Goal: Task Accomplishment & Management: Use online tool/utility

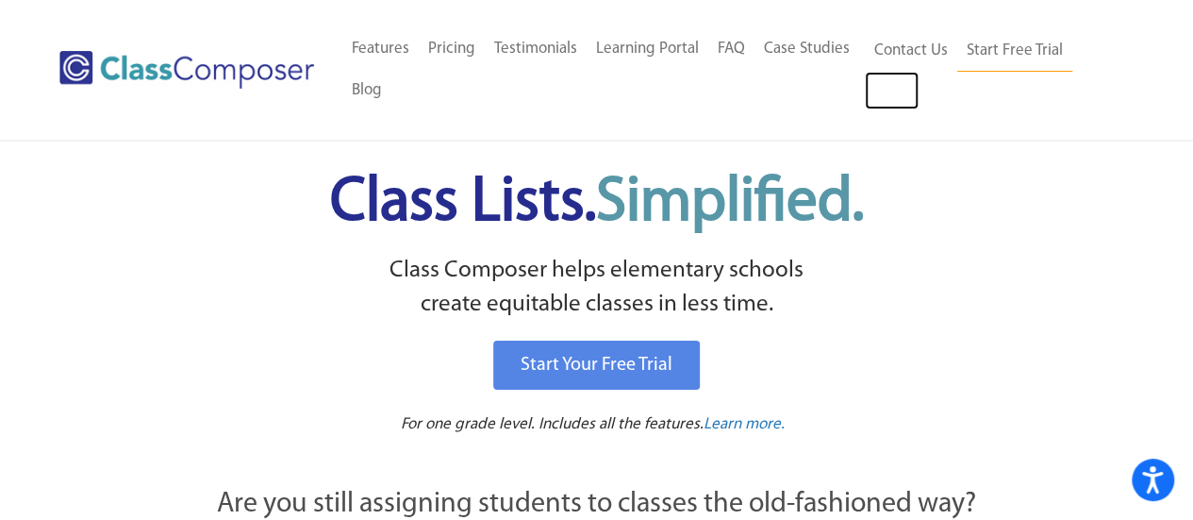
click at [894, 88] on link "Log In" at bounding box center [892, 91] width 54 height 38
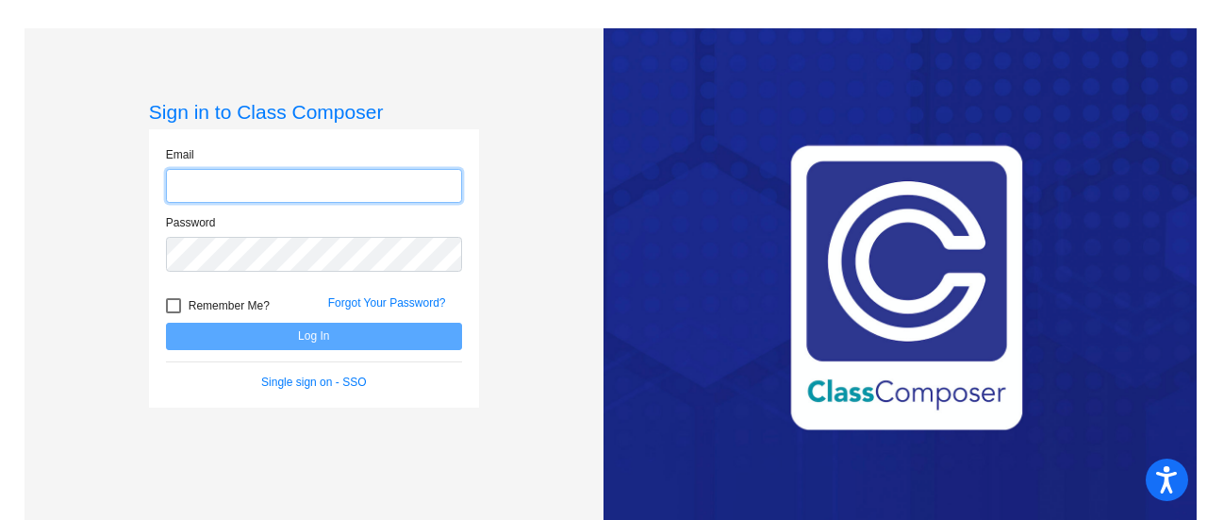
type input "[EMAIL_ADDRESS][PERSON_NAME][PERSON_NAME][DOMAIN_NAME]"
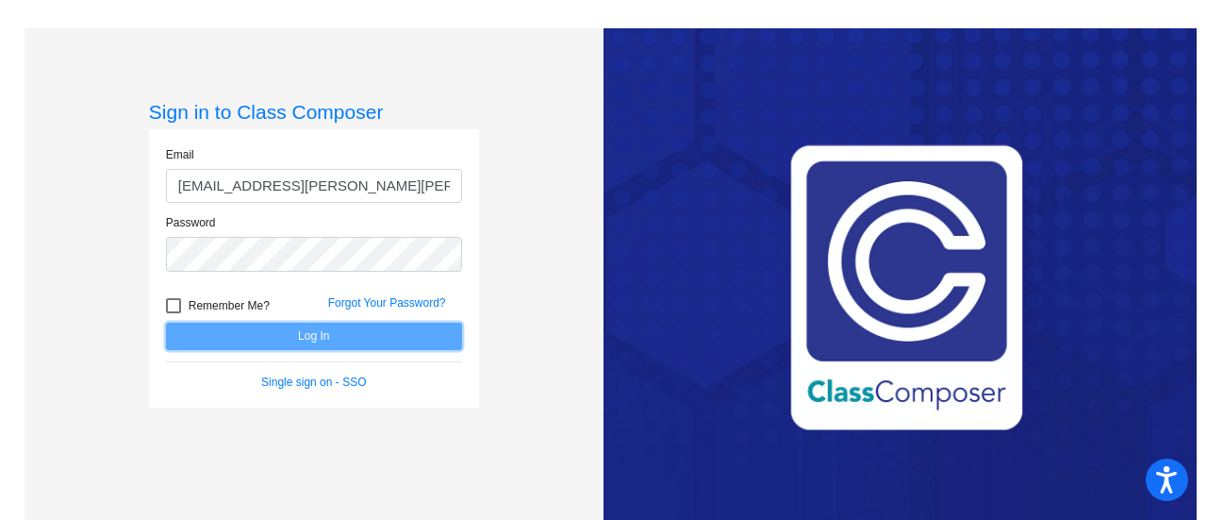
click at [317, 347] on button "Log In" at bounding box center [314, 336] width 296 height 27
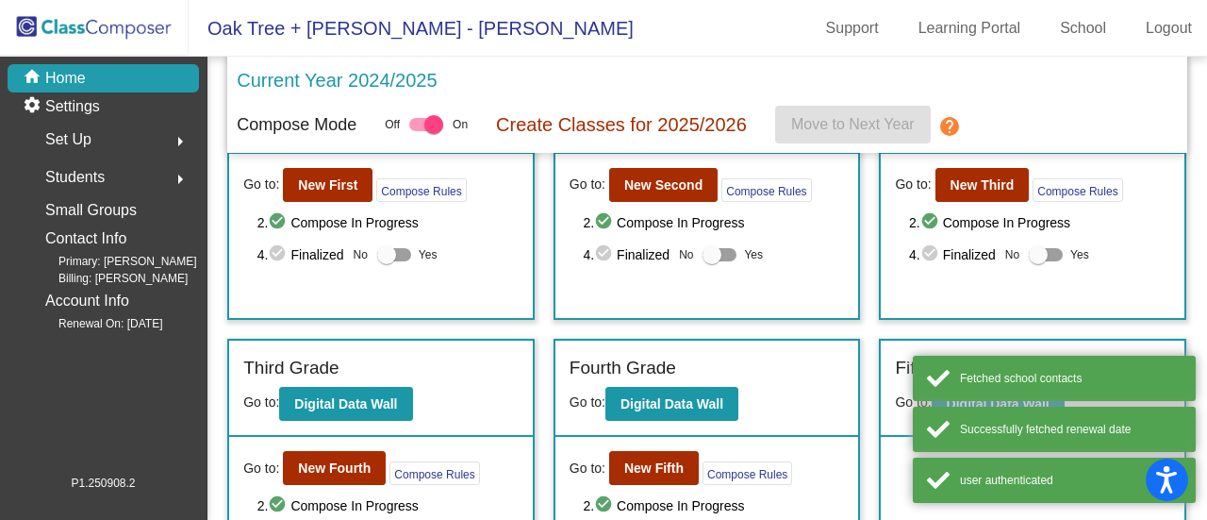
scroll to position [191, 0]
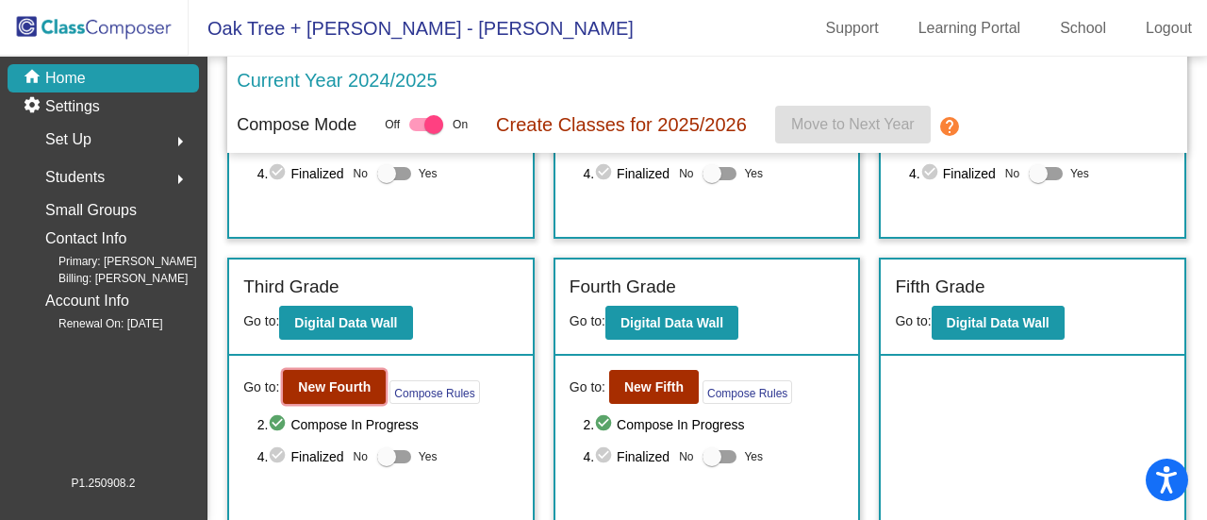
click at [323, 388] on b "New Fourth" at bounding box center [334, 386] width 73 height 15
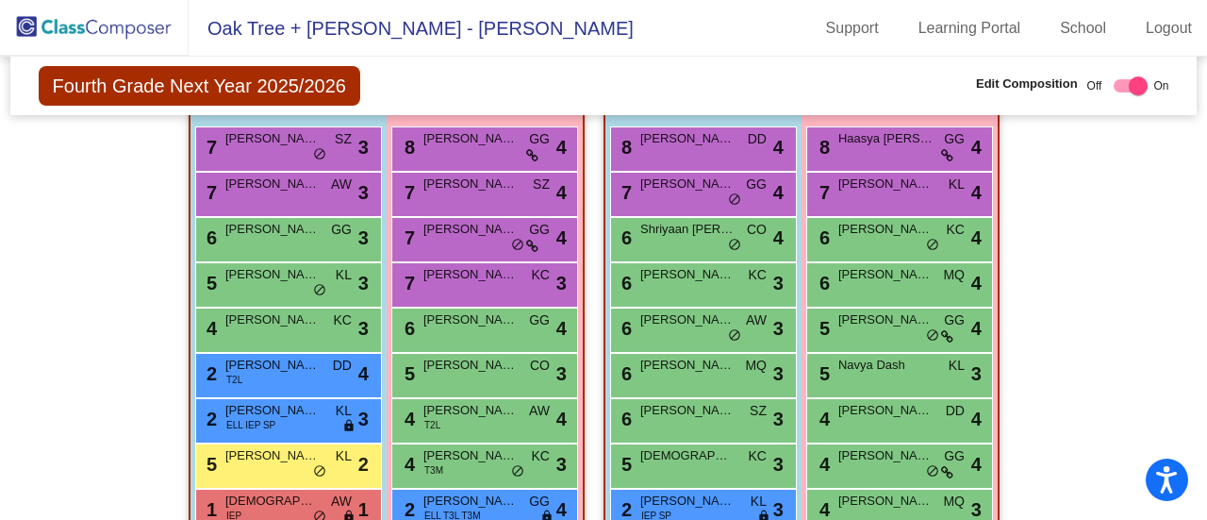
scroll to position [1903, 0]
click at [268, 147] on div "7 [PERSON_NAME] SZ lock do_not_disturb_alt 3" at bounding box center [286, 145] width 180 height 39
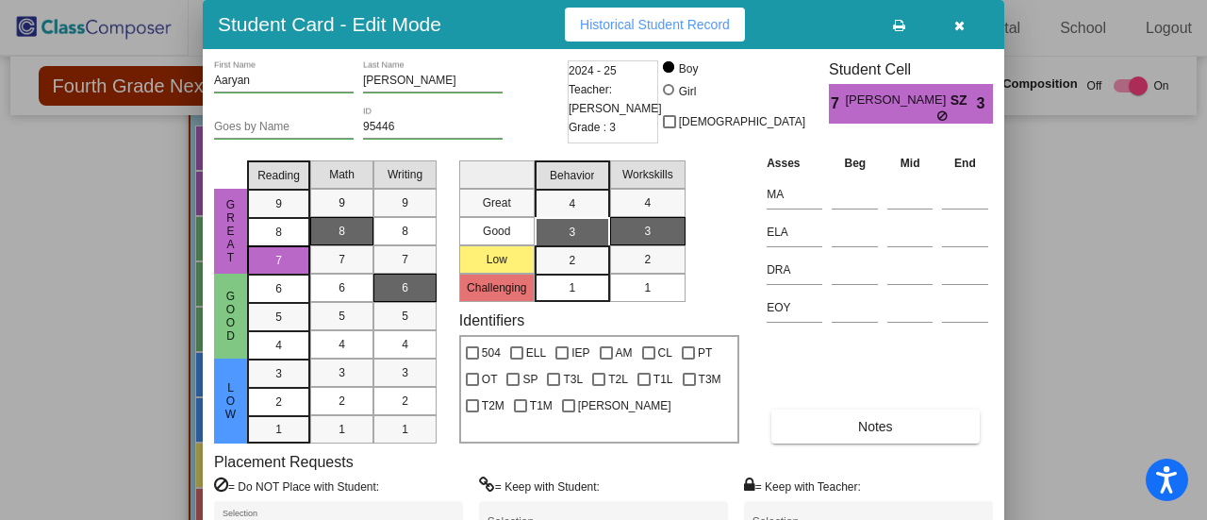
click at [955, 27] on icon "button" at bounding box center [959, 25] width 10 height 13
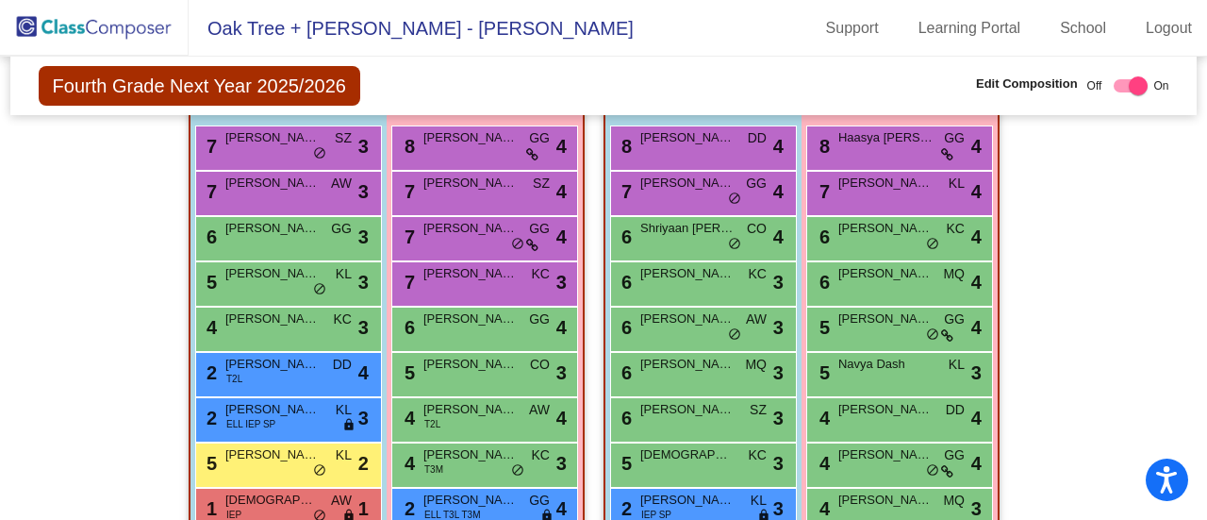
click at [264, 207] on div "7 [PERSON_NAME] AW lock do_not_disturb_alt 3" at bounding box center [286, 191] width 180 height 39
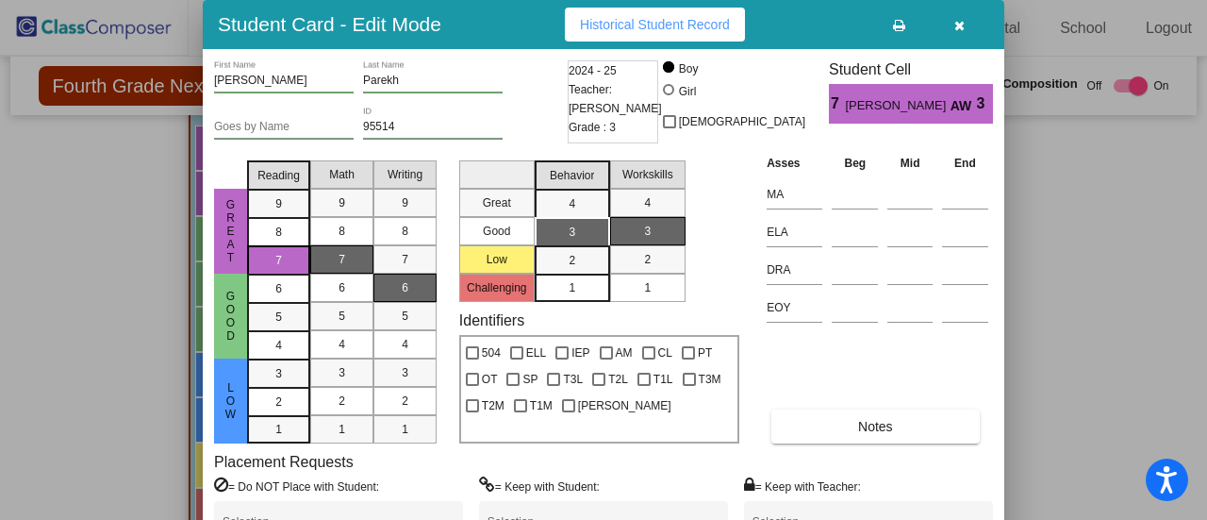
click at [960, 24] on icon "button" at bounding box center [959, 25] width 10 height 13
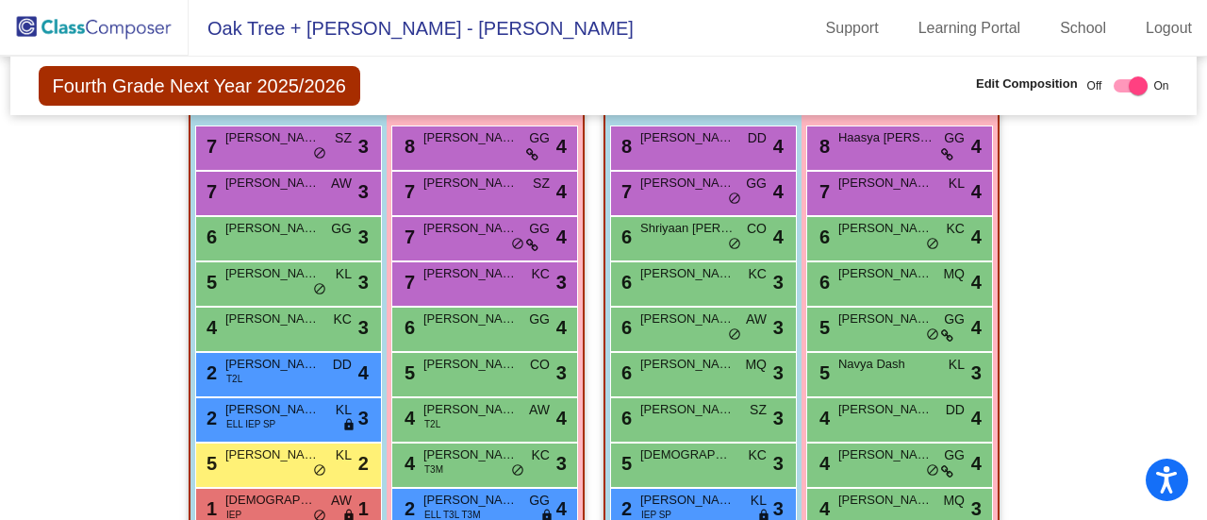
click at [239, 245] on div "6 [PERSON_NAME] GG lock do_not_disturb_alt 3" at bounding box center [286, 236] width 180 height 39
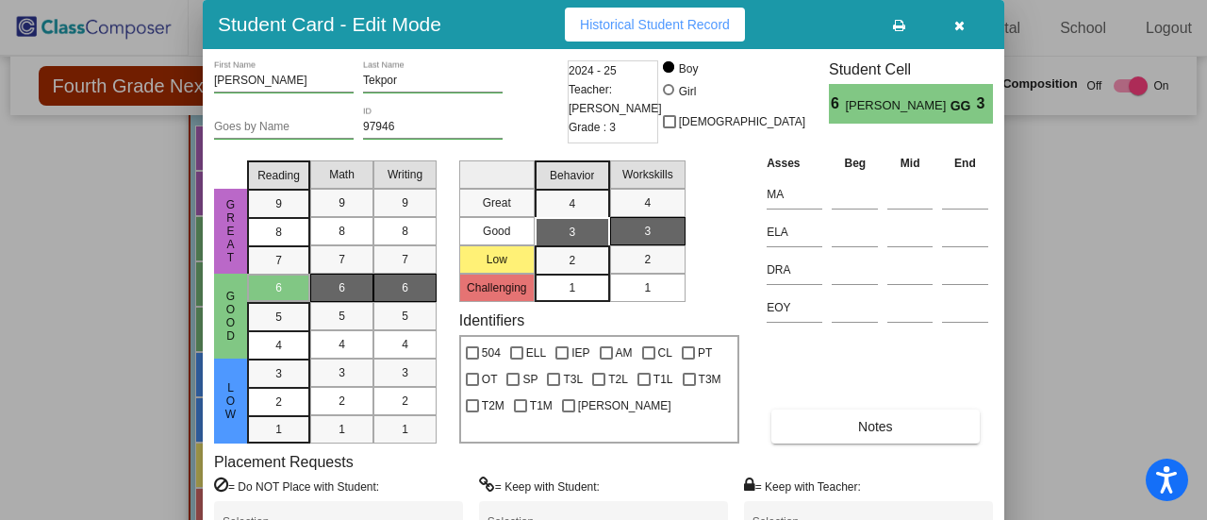
click at [957, 26] on icon "button" at bounding box center [959, 25] width 10 height 13
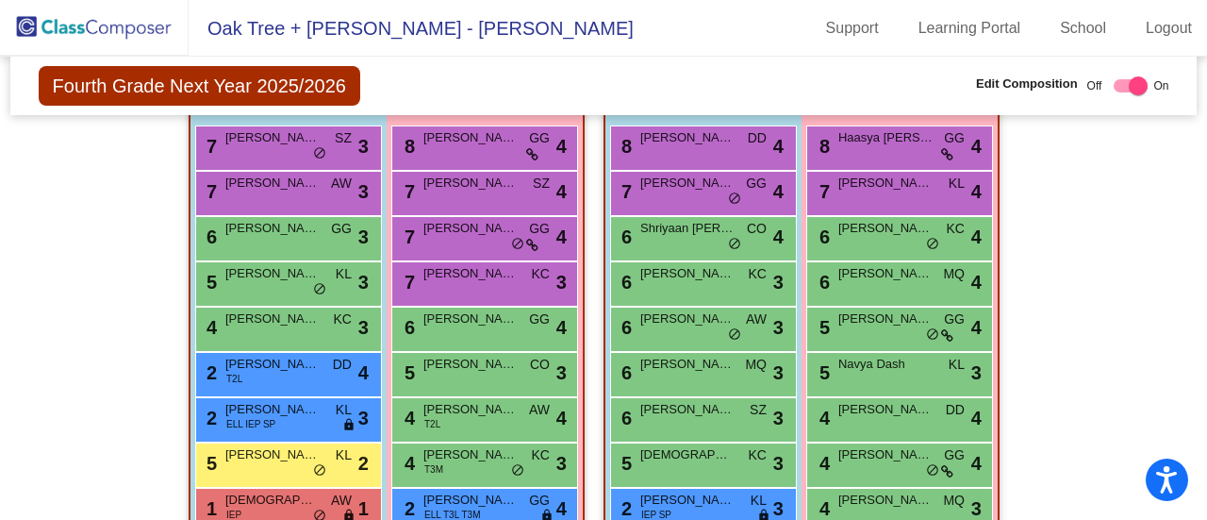
click at [272, 279] on span "[PERSON_NAME] [PERSON_NAME]" at bounding box center [272, 273] width 94 height 19
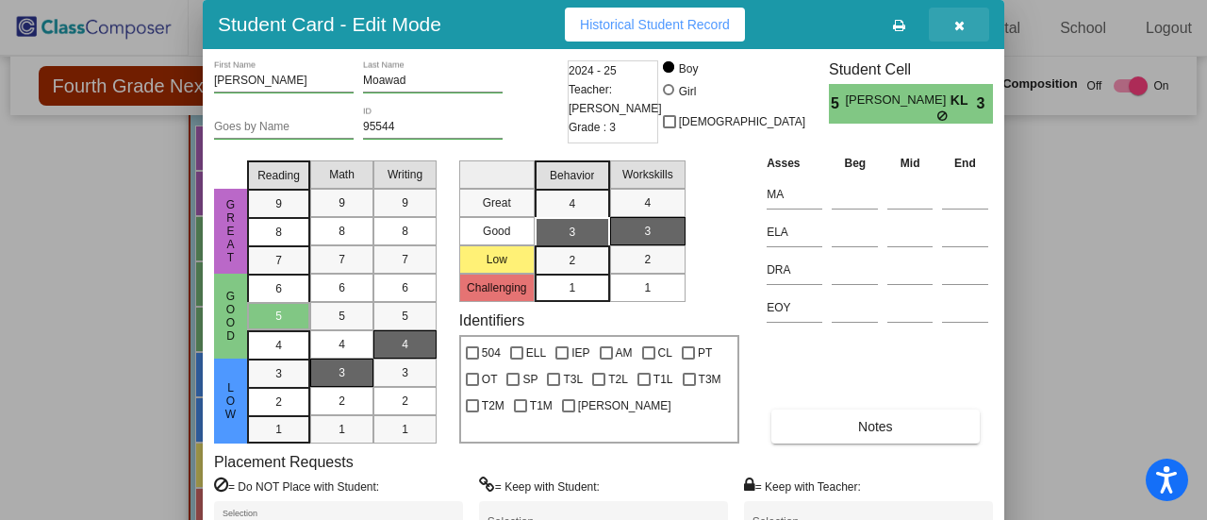
click at [959, 24] on icon "button" at bounding box center [959, 25] width 10 height 13
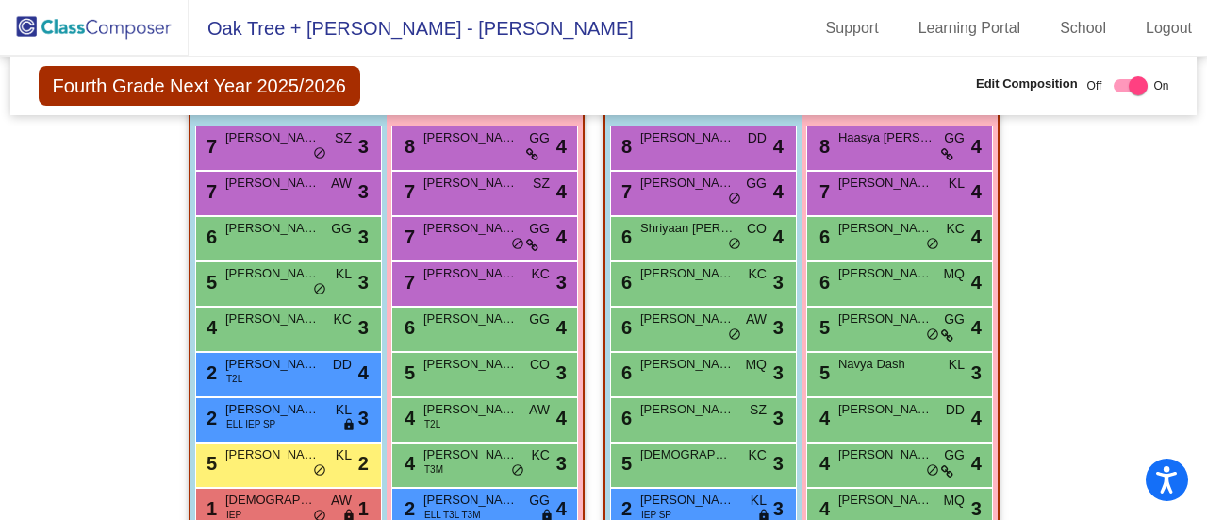
click at [462, 188] on span "[PERSON_NAME]" at bounding box center [470, 183] width 94 height 19
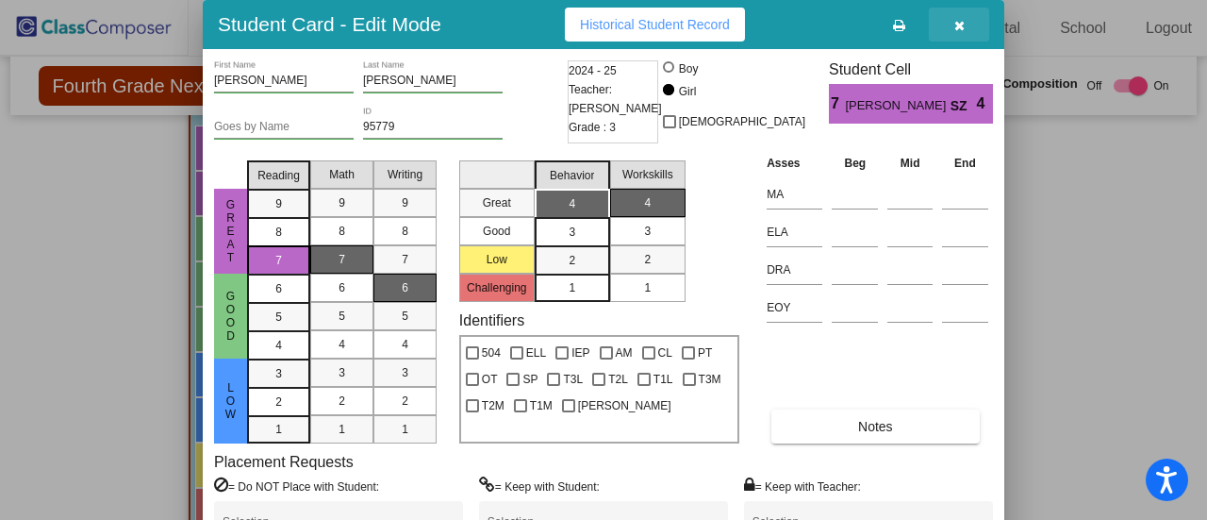
click at [958, 29] on icon "button" at bounding box center [959, 25] width 10 height 13
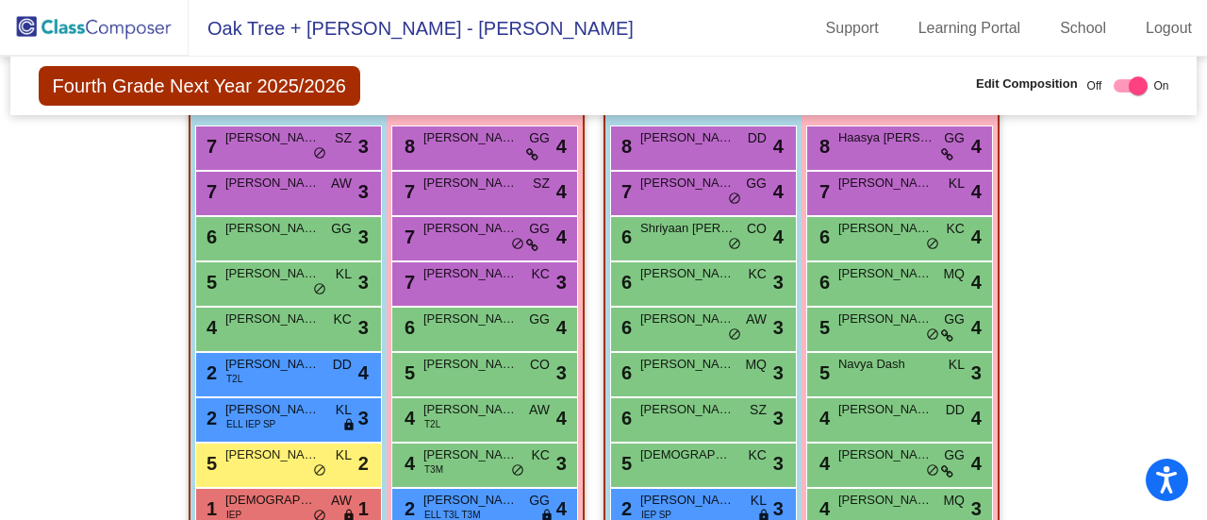
scroll to position [2033, 0]
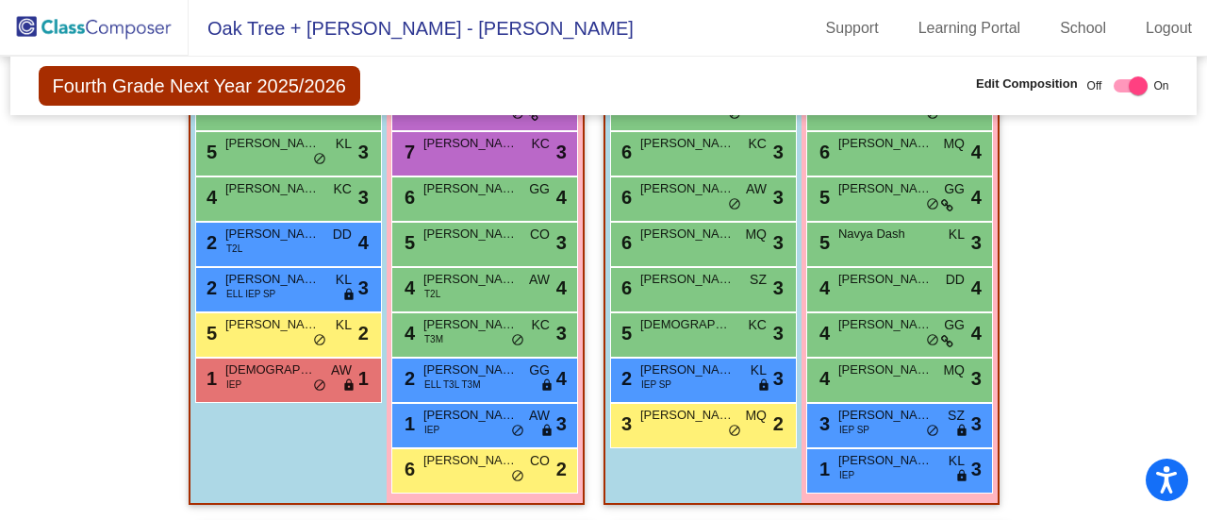
click at [466, 327] on span "[PERSON_NAME]" at bounding box center [470, 324] width 94 height 19
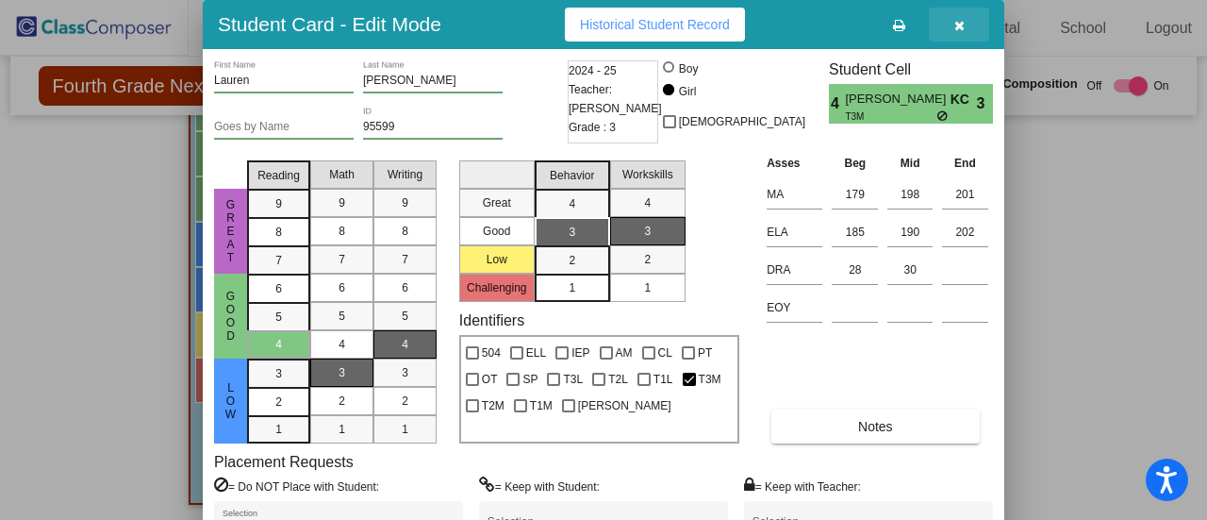
click at [961, 17] on span "button" at bounding box center [959, 24] width 10 height 15
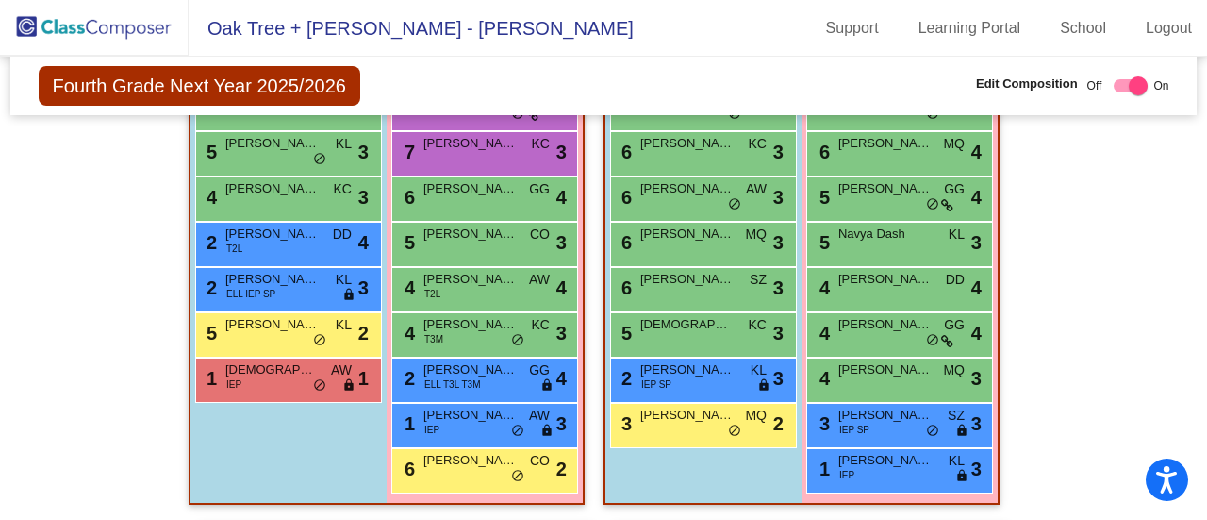
click at [255, 312] on div "5 [PERSON_NAME] KL lock do_not_disturb_alt 2" at bounding box center [288, 334] width 187 height 45
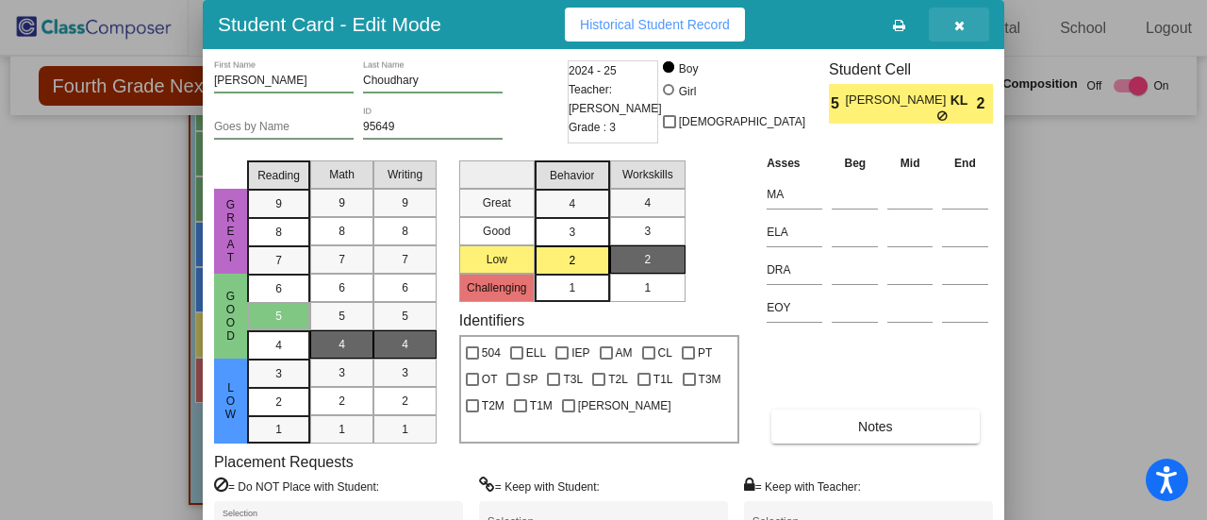
click at [958, 31] on icon "button" at bounding box center [959, 25] width 10 height 13
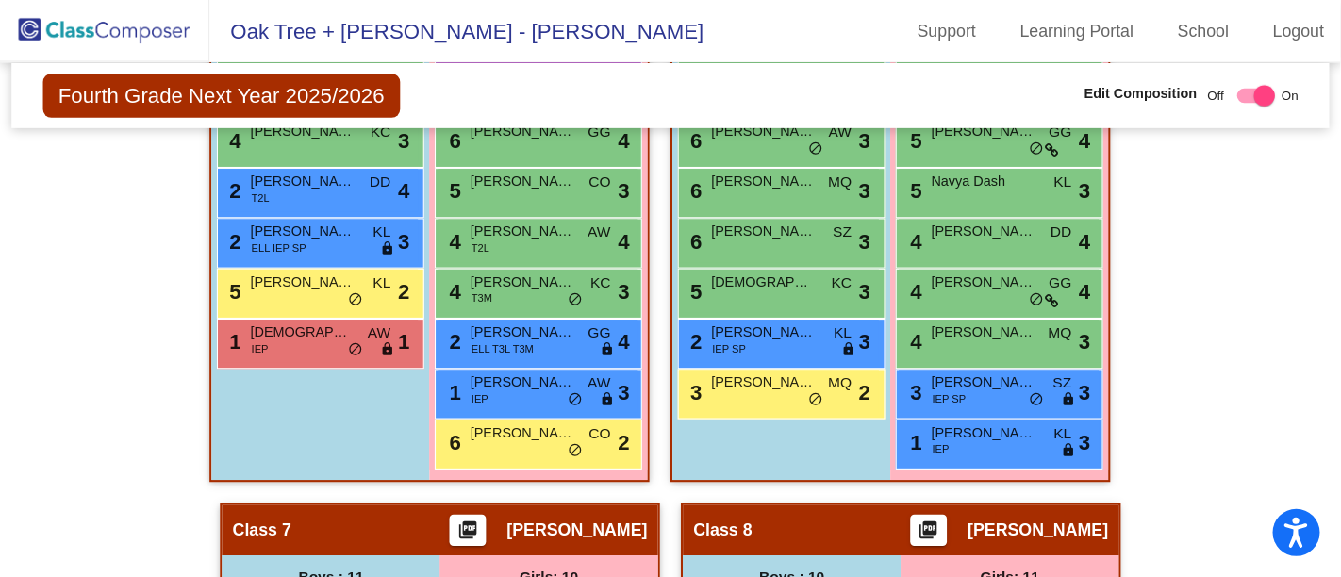
scroll to position [2105, 0]
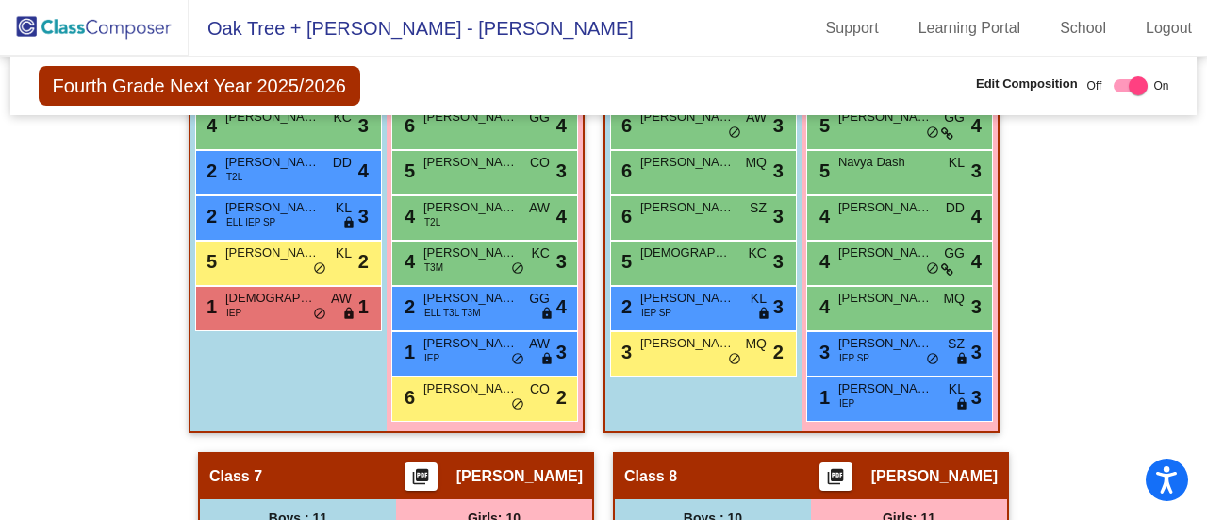
click at [704, 361] on div "3 [PERSON_NAME] MQ lock do_not_disturb_alt 2" at bounding box center [701, 351] width 180 height 39
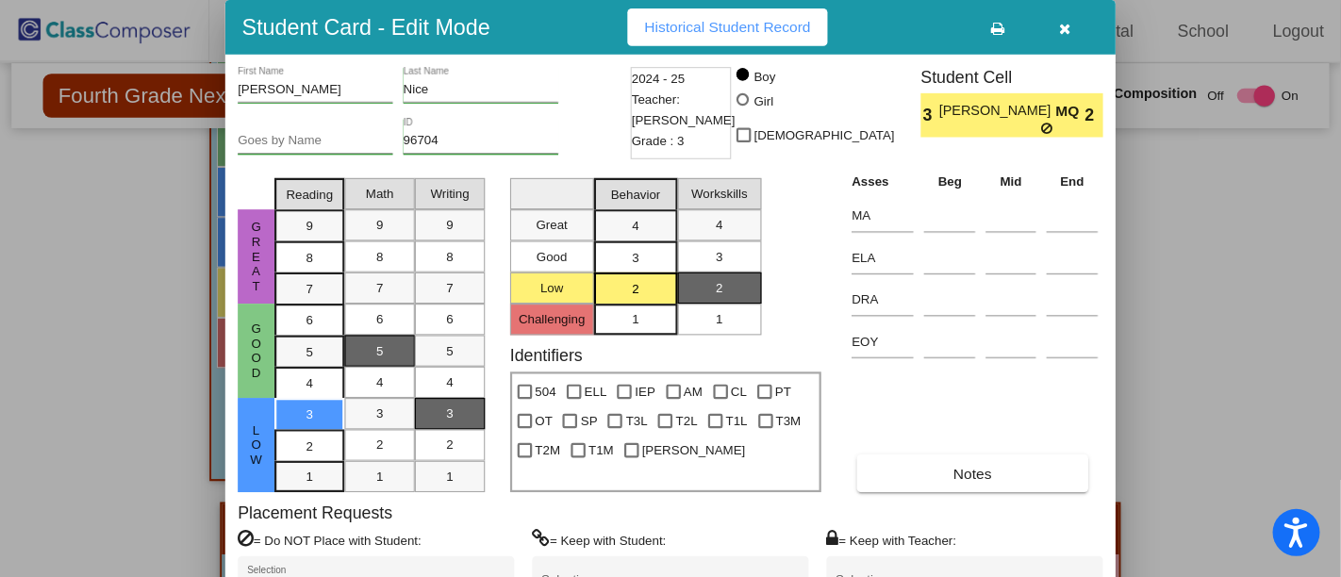
scroll to position [1978, 0]
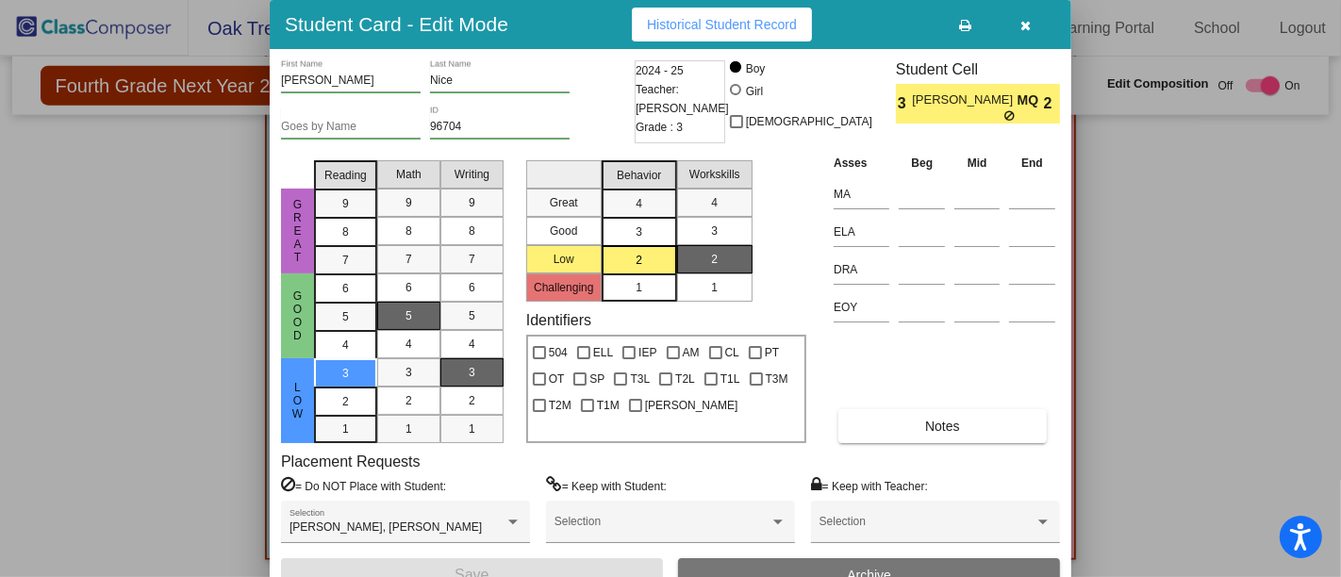
click at [1023, 24] on icon "button" at bounding box center [1026, 25] width 10 height 13
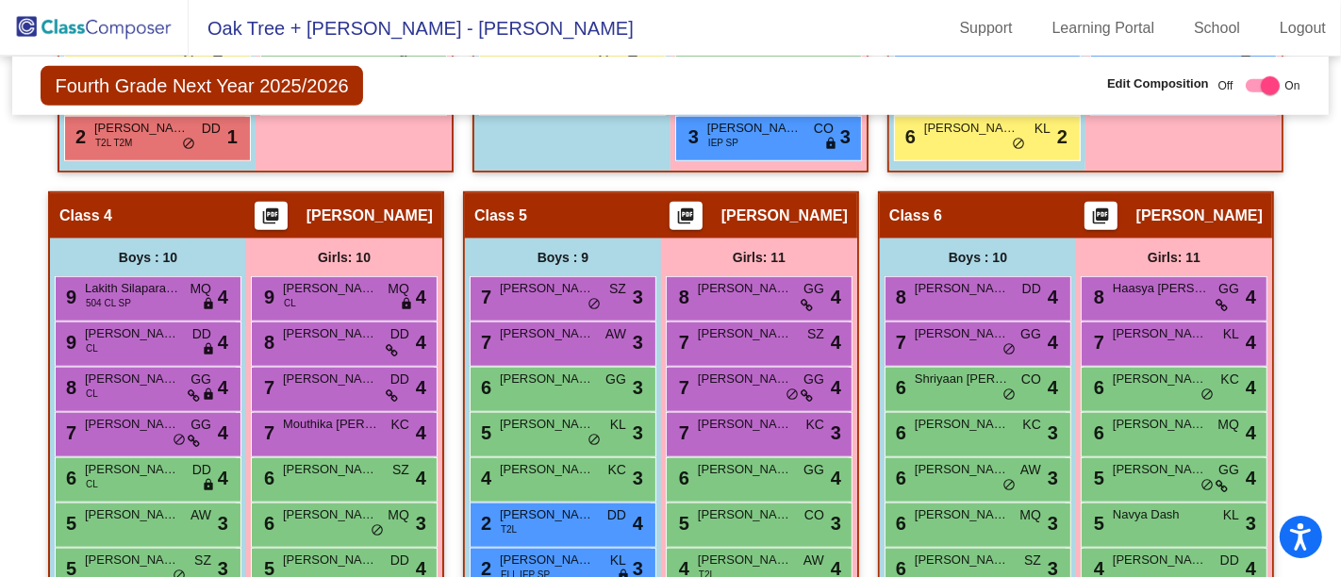
scroll to position [1231, 0]
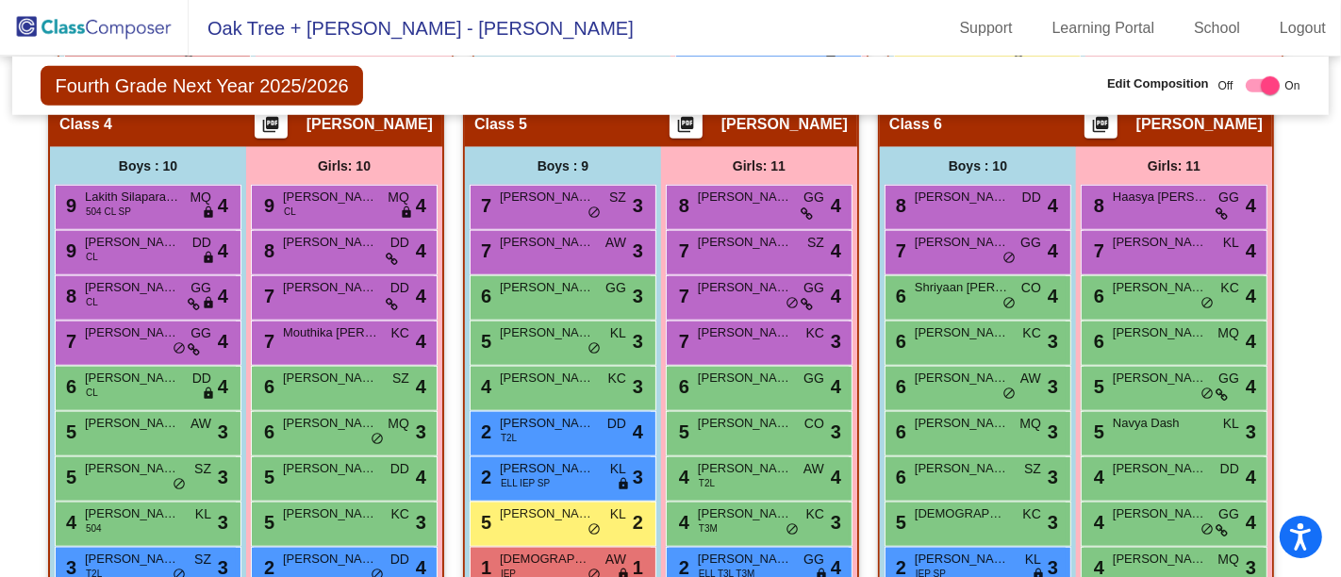
click at [567, 207] on div "7 [PERSON_NAME] SZ lock do_not_disturb_alt 3" at bounding box center [561, 205] width 180 height 39
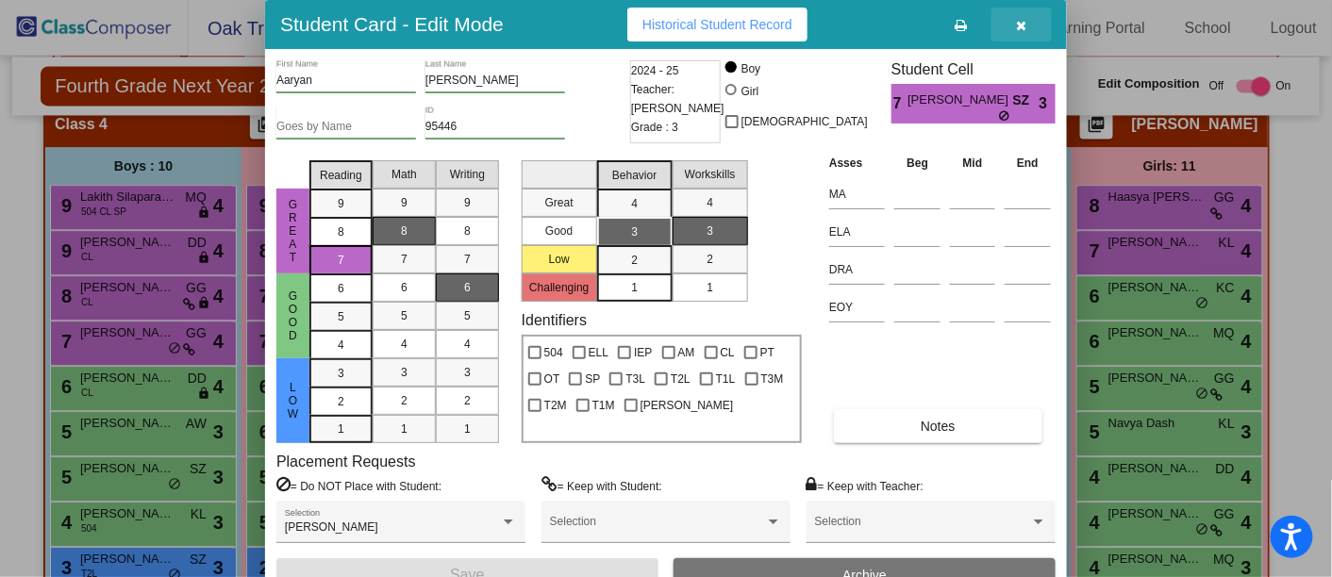
click at [1019, 23] on icon "button" at bounding box center [1022, 25] width 10 height 13
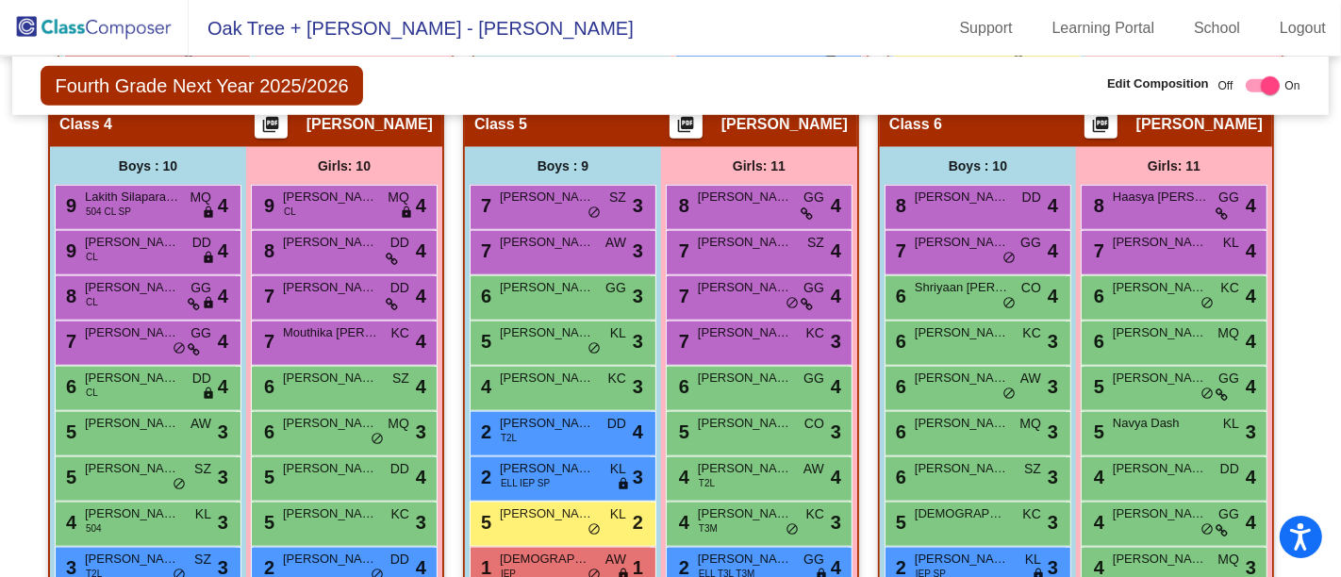
scroll to position [1285, 0]
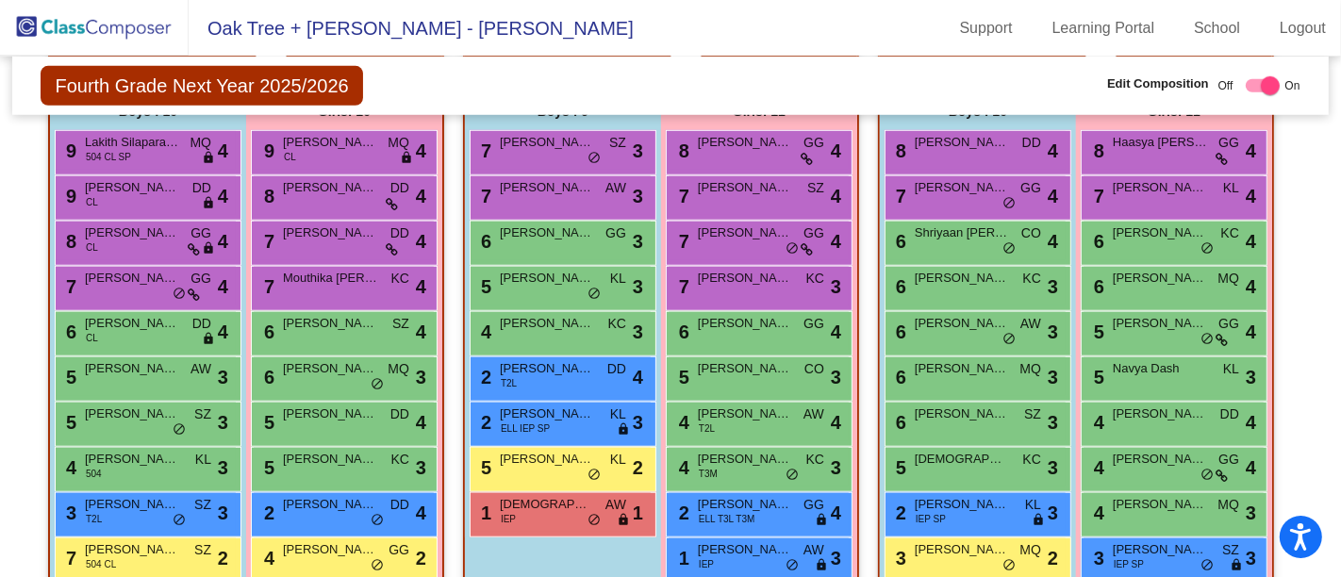
click at [564, 269] on span "[PERSON_NAME] [PERSON_NAME]" at bounding box center [547, 278] width 94 height 19
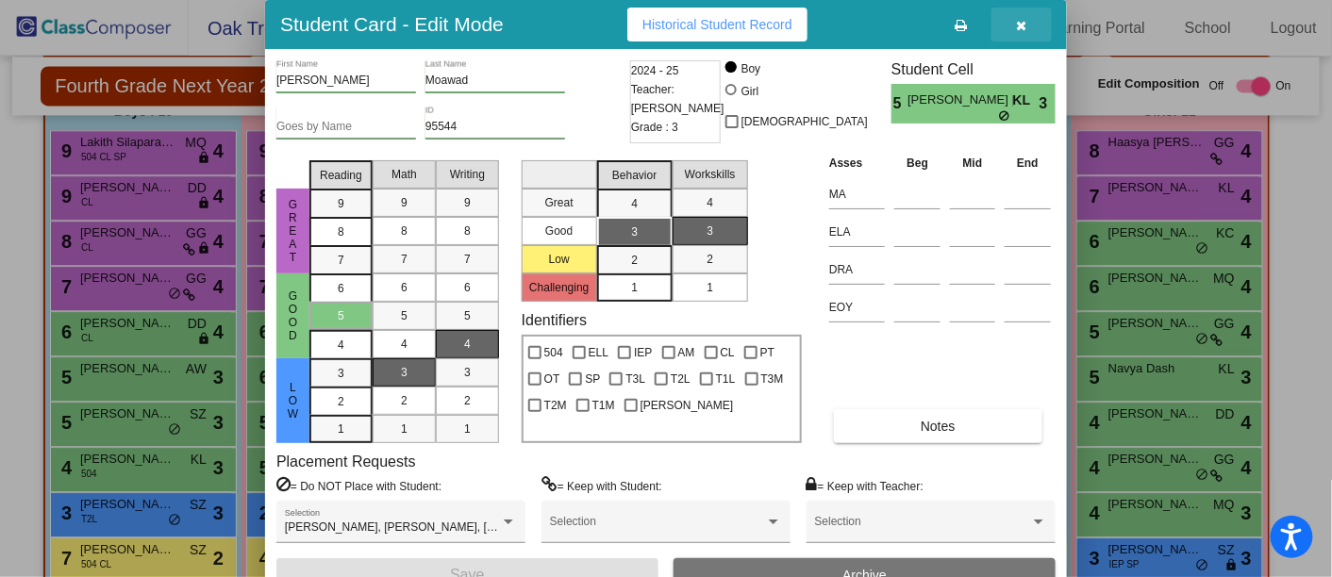
click at [1019, 24] on icon "button" at bounding box center [1022, 25] width 10 height 13
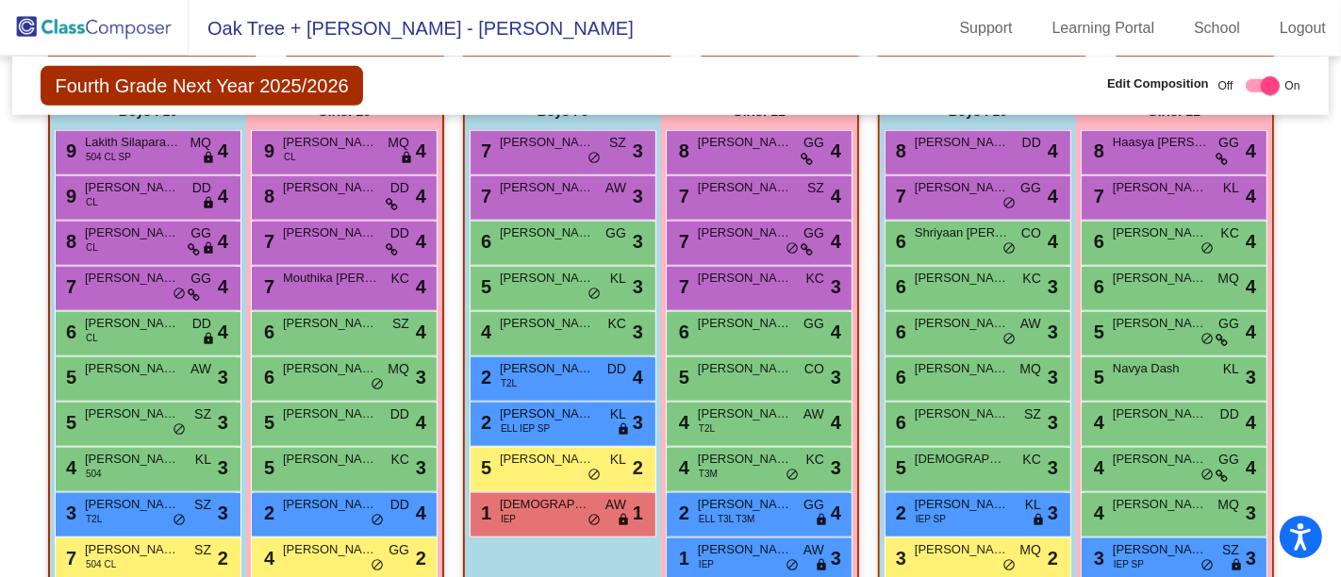
click at [572, 472] on div "5 [PERSON_NAME] KL lock do_not_disturb_alt 2" at bounding box center [561, 467] width 180 height 39
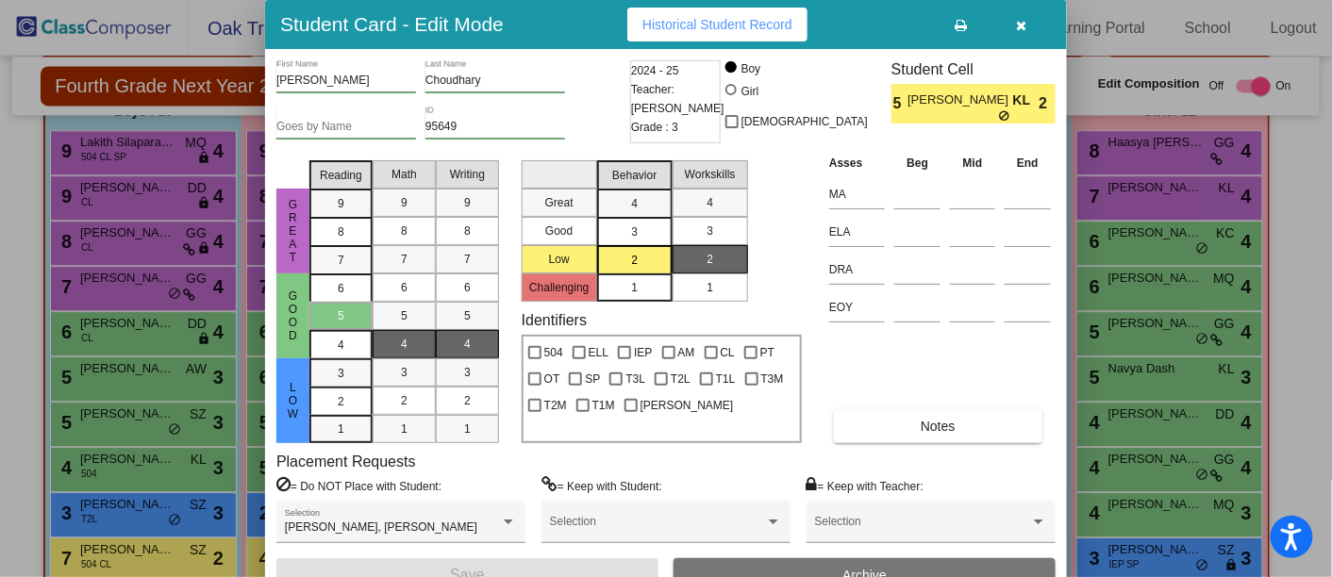
click at [1023, 21] on icon "button" at bounding box center [1022, 25] width 10 height 13
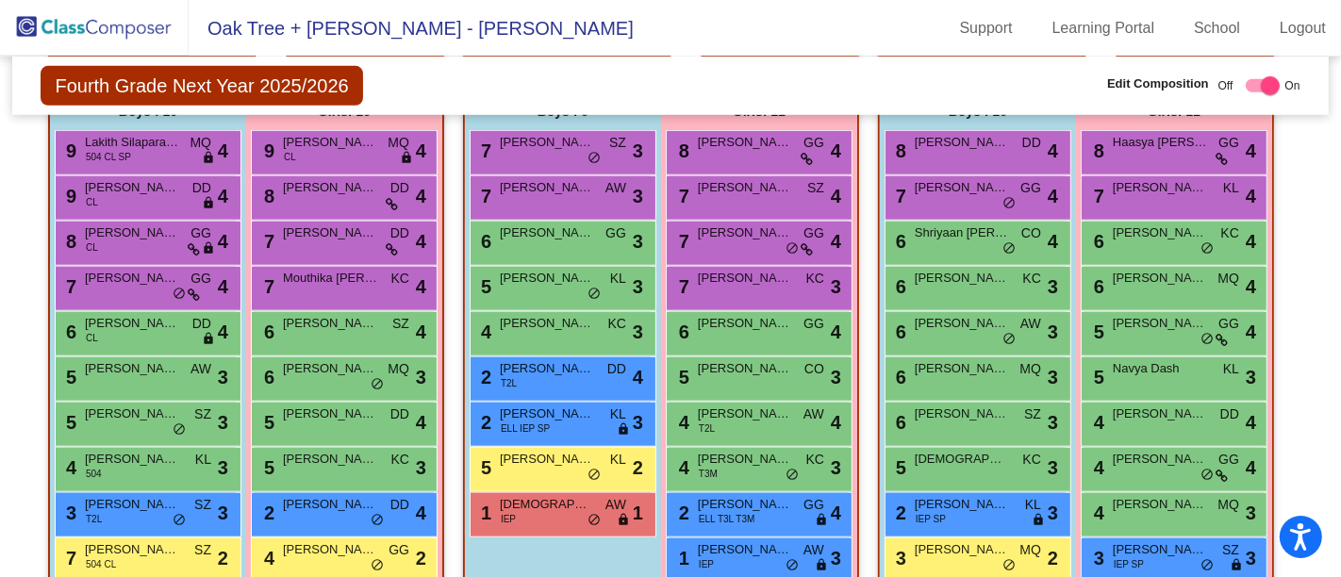
click at [556, 509] on div "1 [PERSON_NAME] IEP AW lock do_not_disturb_alt 1" at bounding box center [561, 512] width 180 height 39
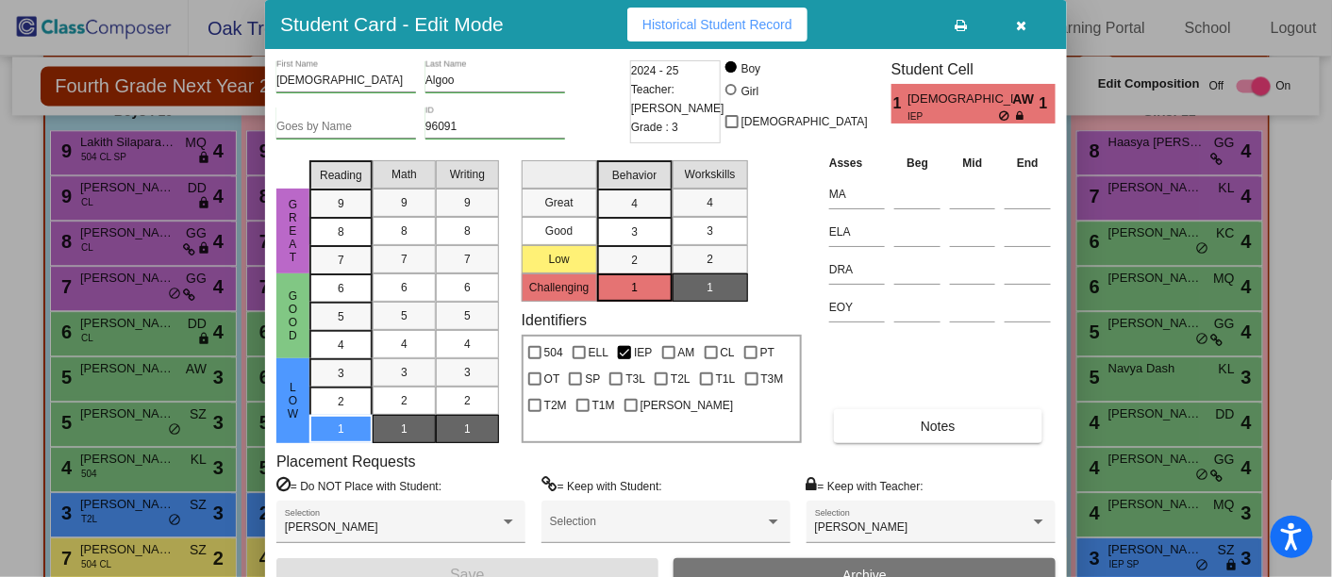
click at [1023, 20] on icon "button" at bounding box center [1022, 25] width 10 height 13
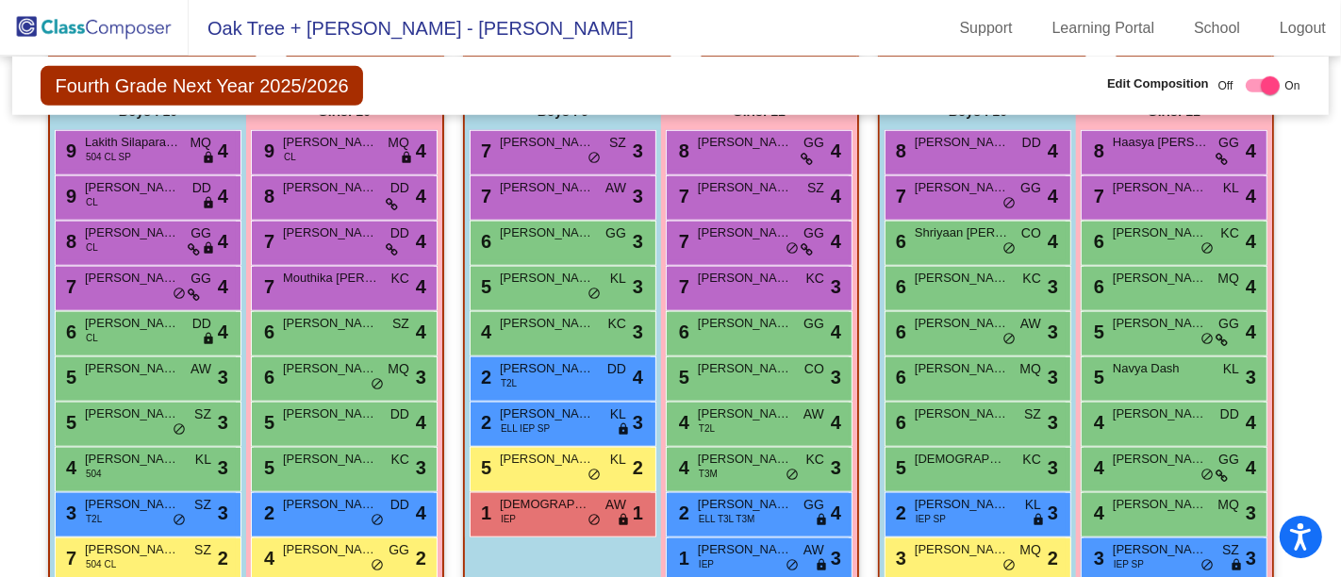
click at [746, 243] on div "7 [PERSON_NAME] GG lock do_not_disturb_alt 4" at bounding box center [759, 241] width 180 height 39
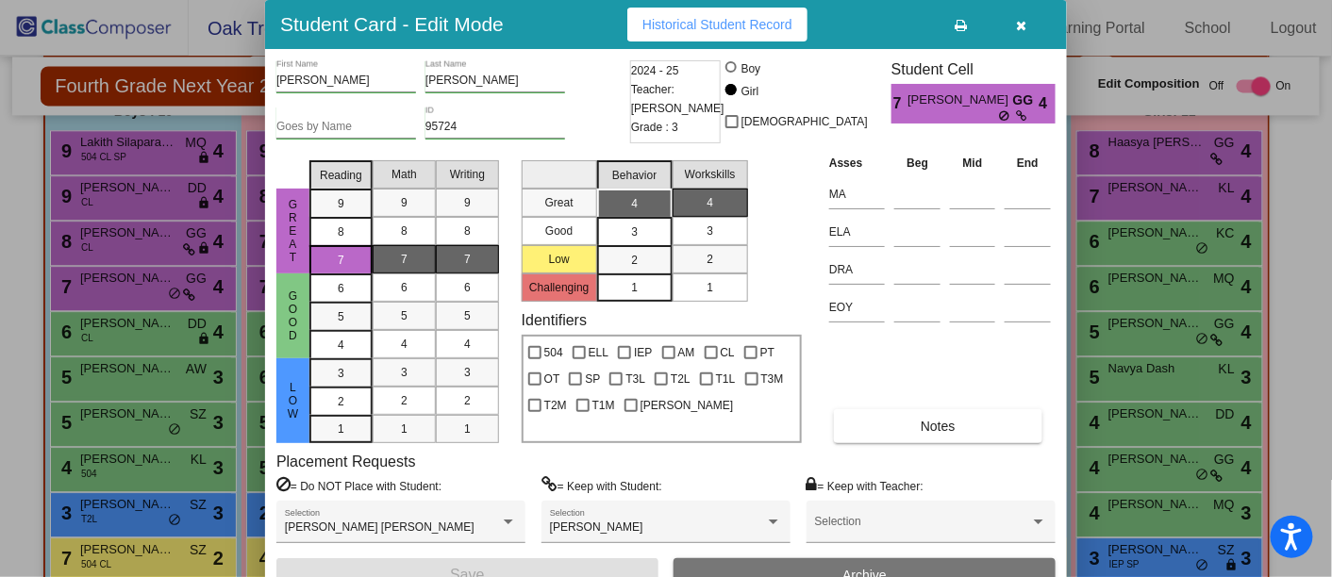
click at [1020, 27] on icon "button" at bounding box center [1022, 25] width 10 height 13
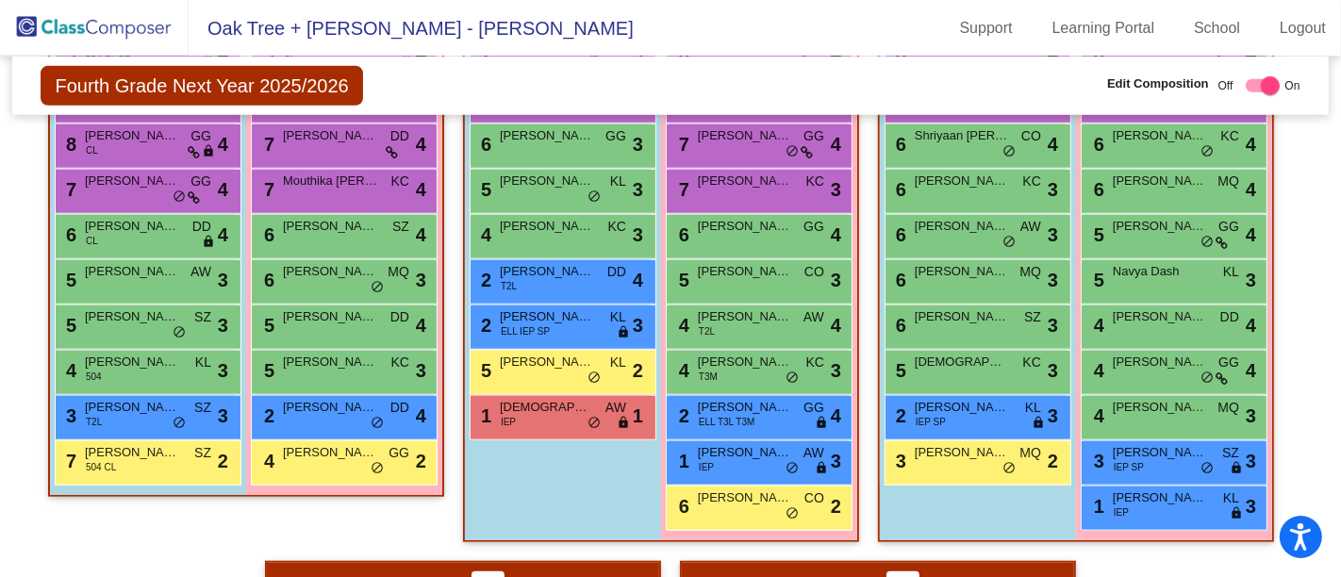
scroll to position [1370, 3]
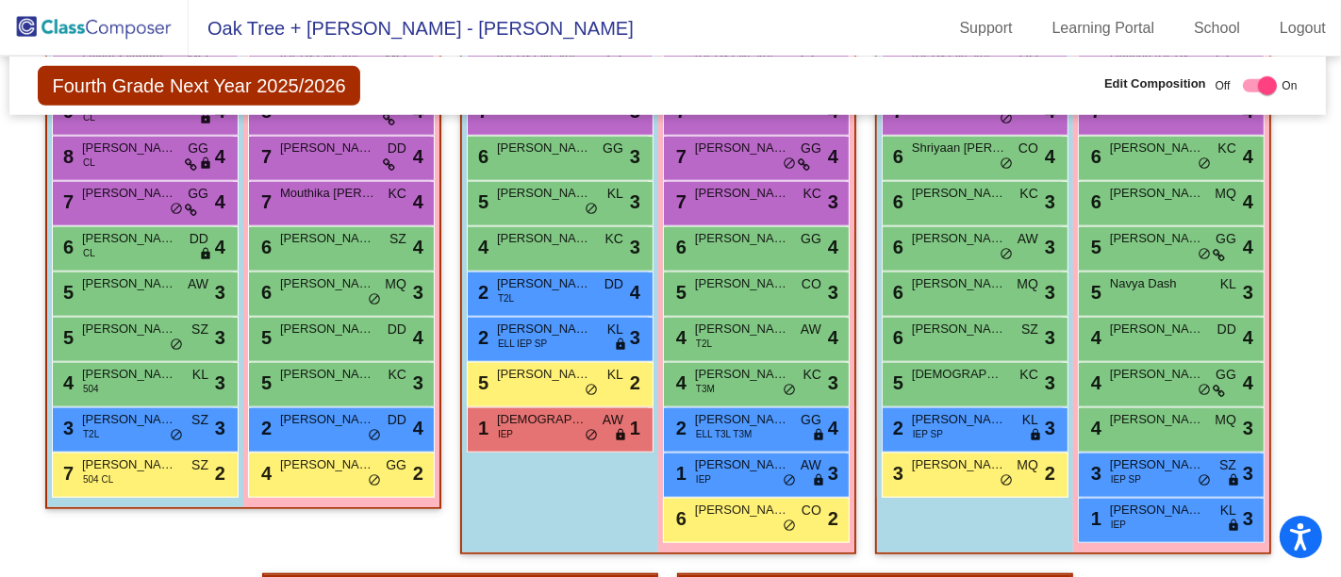
click at [759, 374] on div "4 [PERSON_NAME] T3M KC lock do_not_disturb_alt 3" at bounding box center [756, 382] width 180 height 39
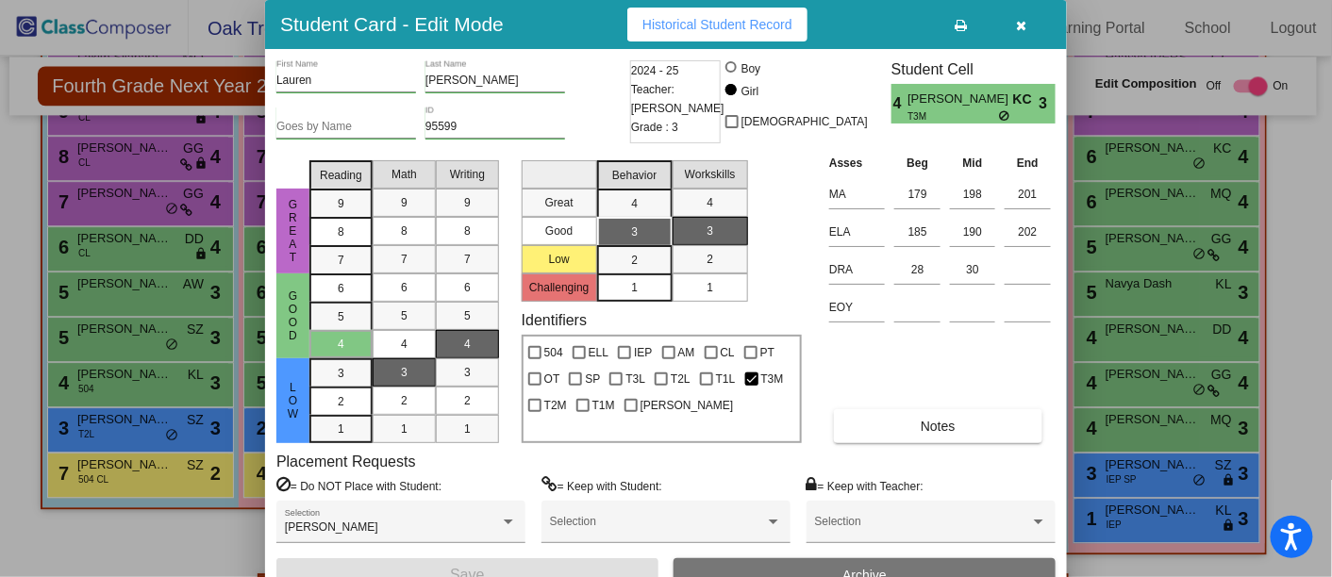
click at [1023, 25] on icon "button" at bounding box center [1022, 25] width 10 height 13
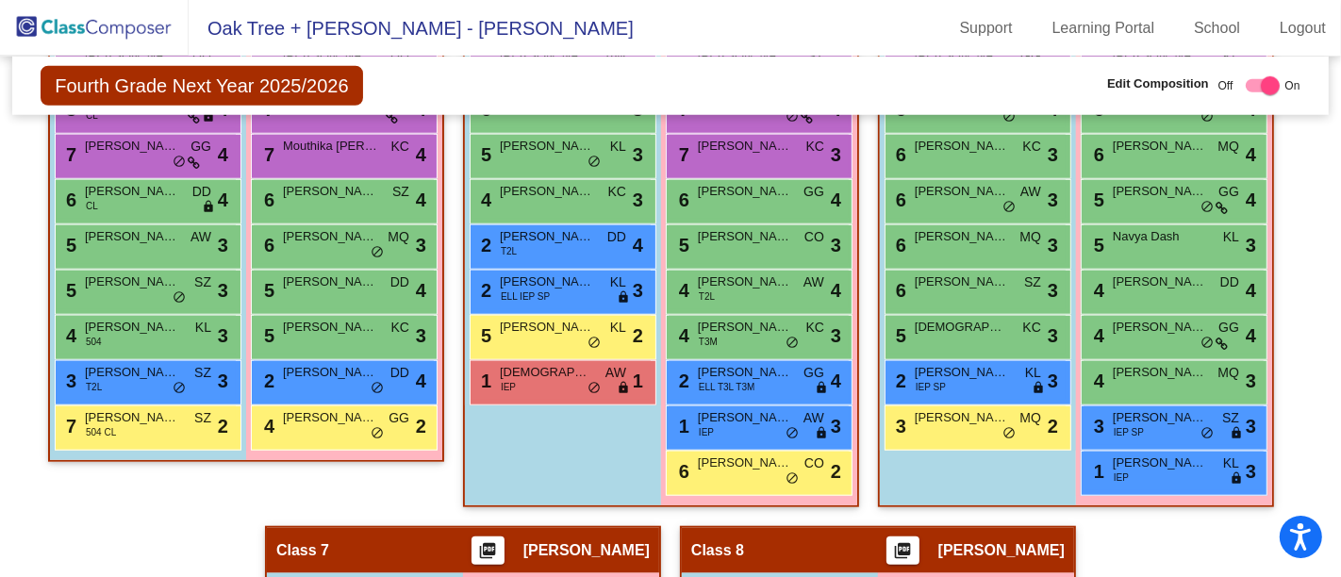
scroll to position [1424, 0]
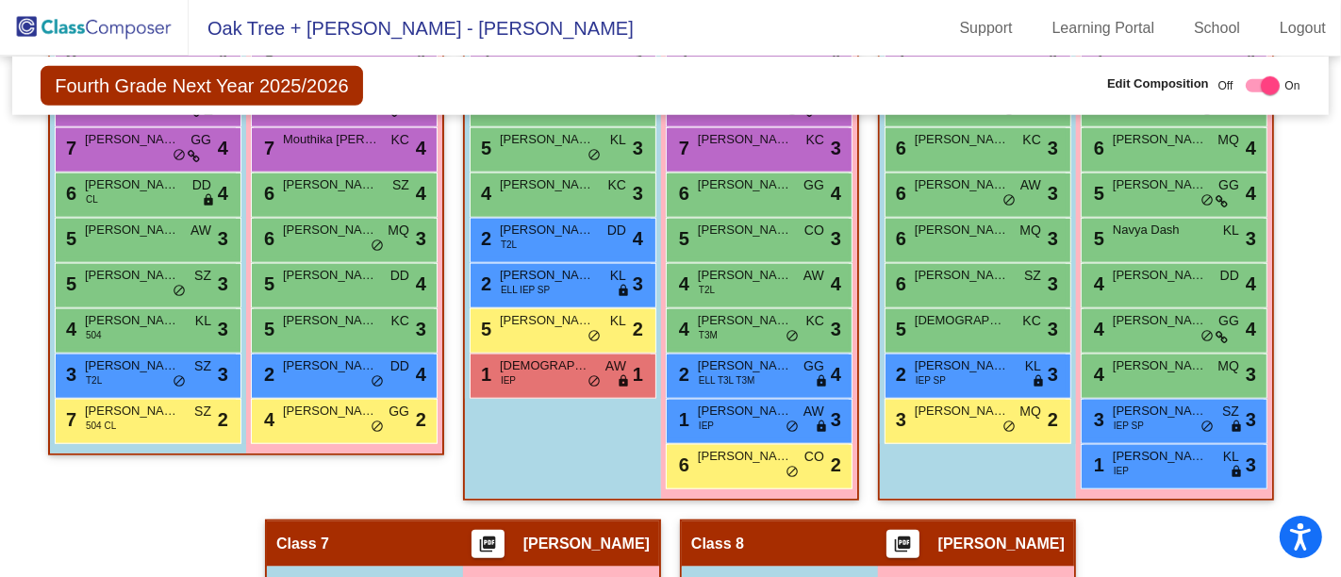
click at [752, 406] on span "[PERSON_NAME]" at bounding box center [745, 411] width 94 height 19
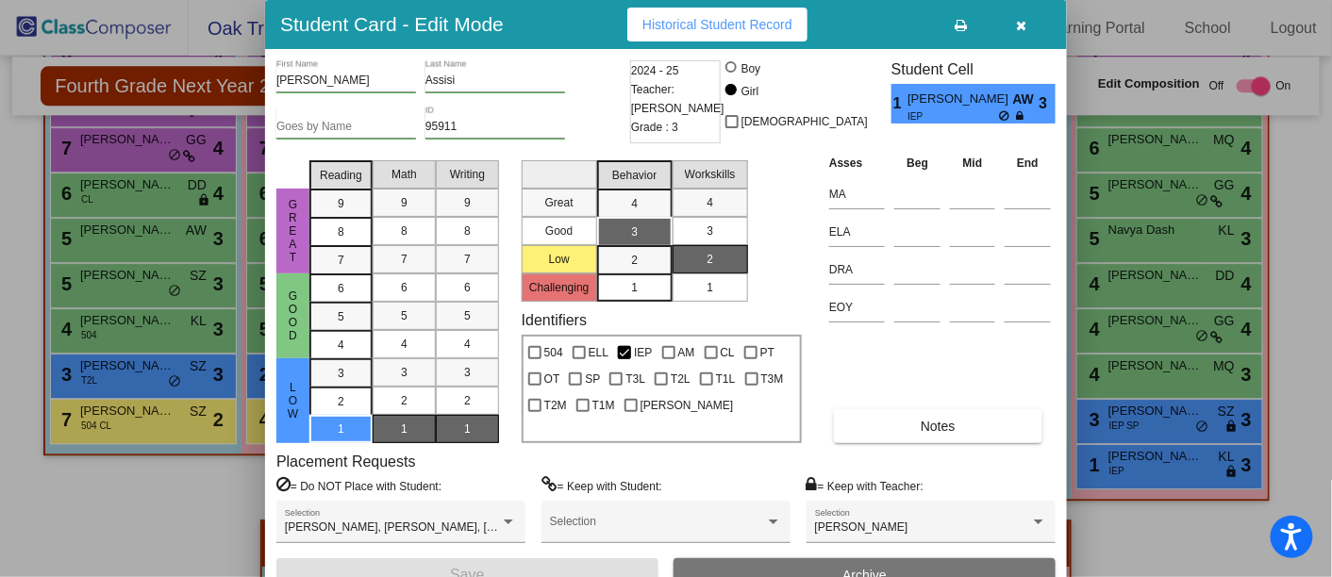
click at [1023, 23] on icon "button" at bounding box center [1022, 25] width 10 height 13
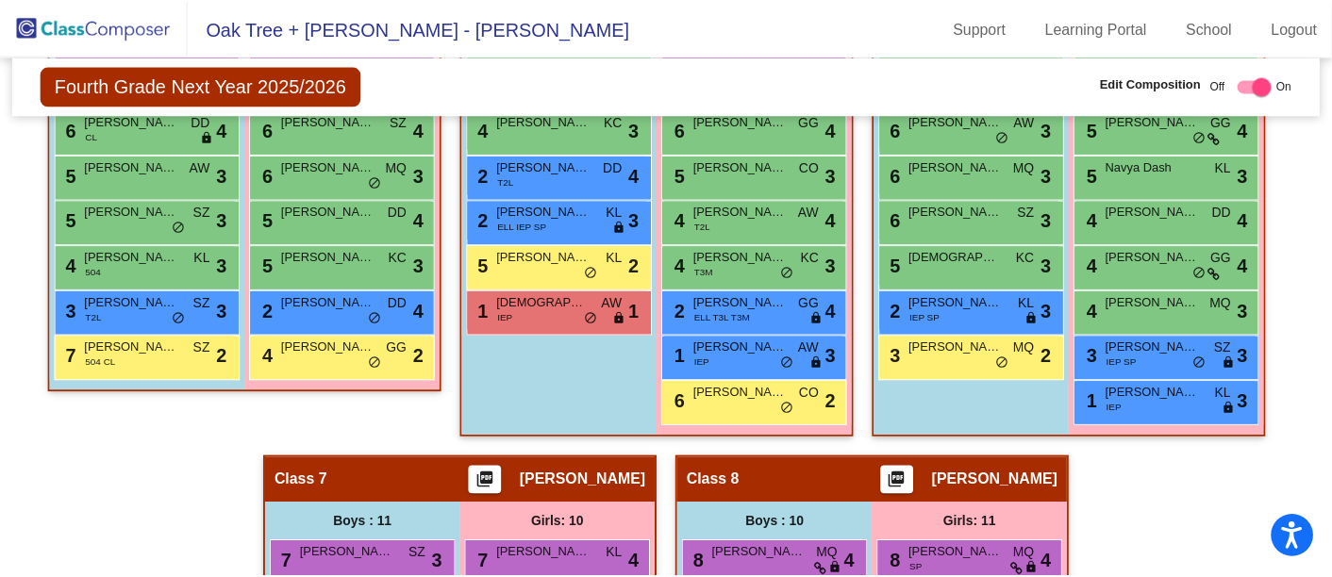
scroll to position [1493, 0]
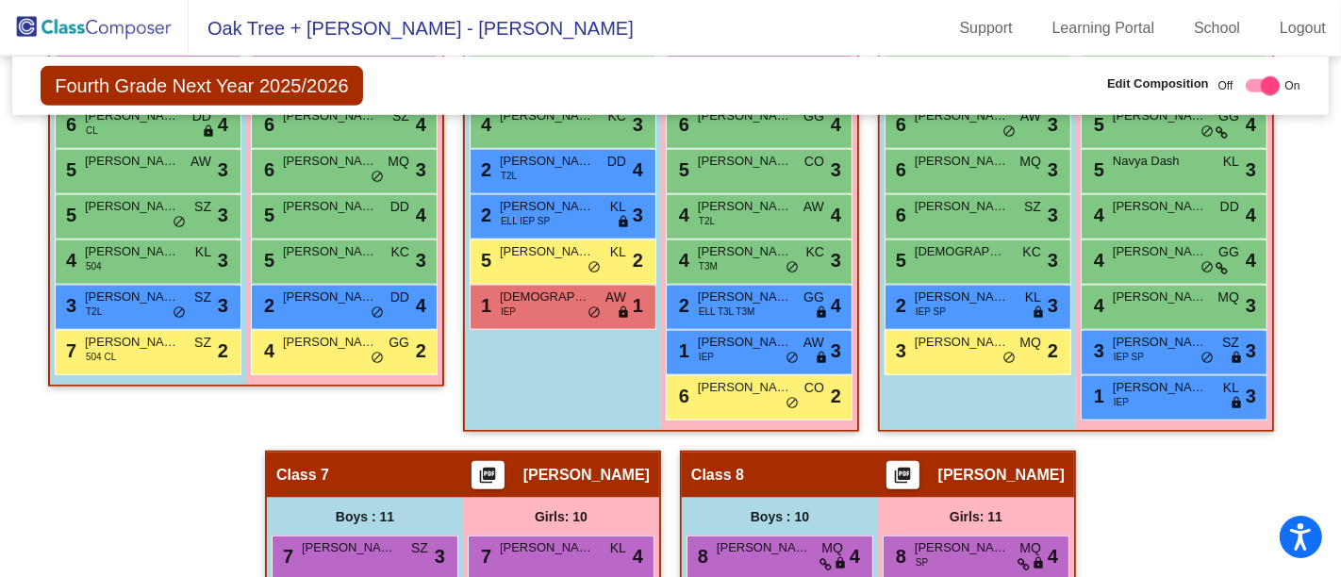
click at [749, 347] on div "1 [PERSON_NAME] IEP AW lock do_not_disturb_alt 3" at bounding box center [759, 350] width 180 height 39
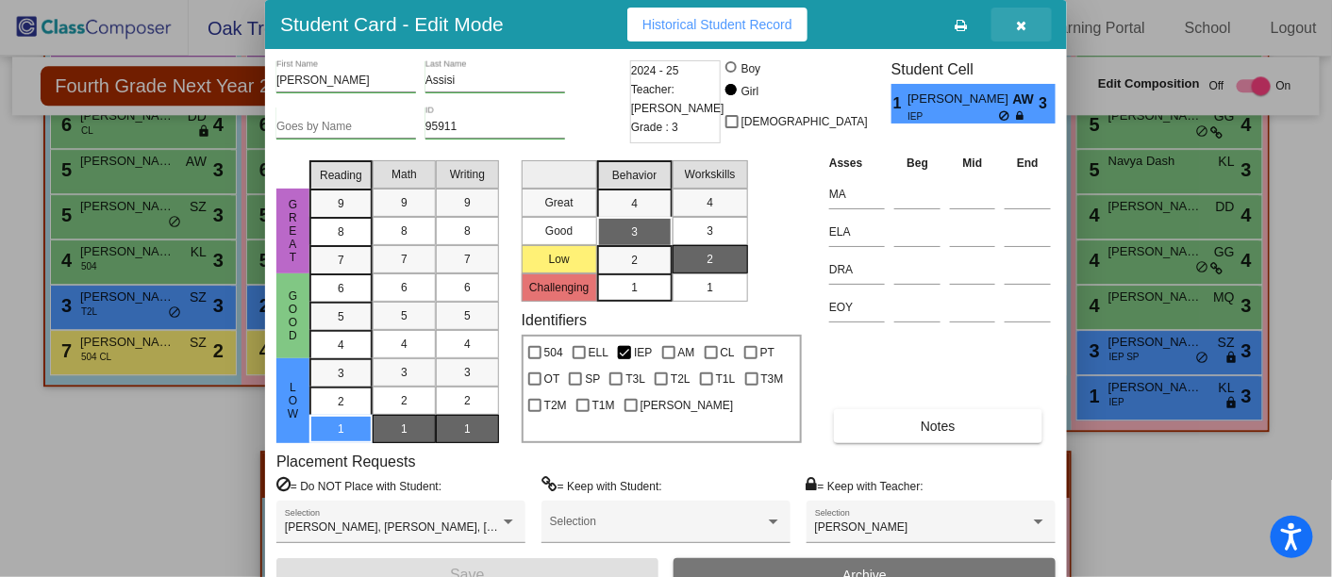
click at [1019, 20] on icon "button" at bounding box center [1022, 25] width 10 height 13
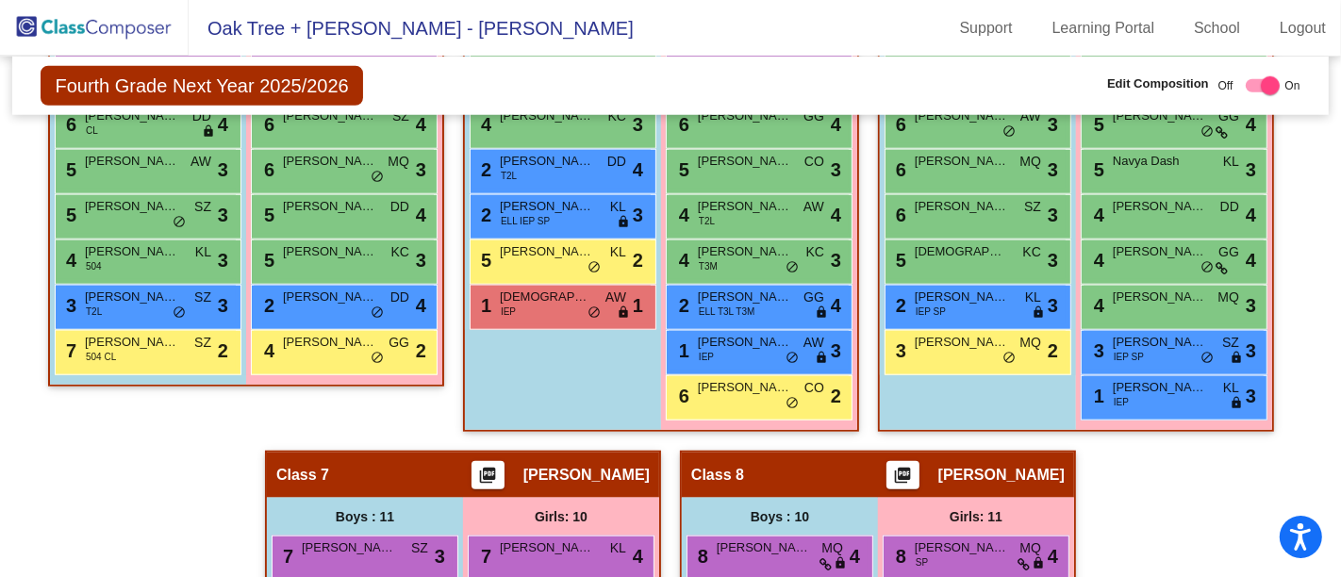
click at [723, 389] on div "6 [PERSON_NAME] CO lock do_not_disturb_alt 2" at bounding box center [759, 395] width 180 height 39
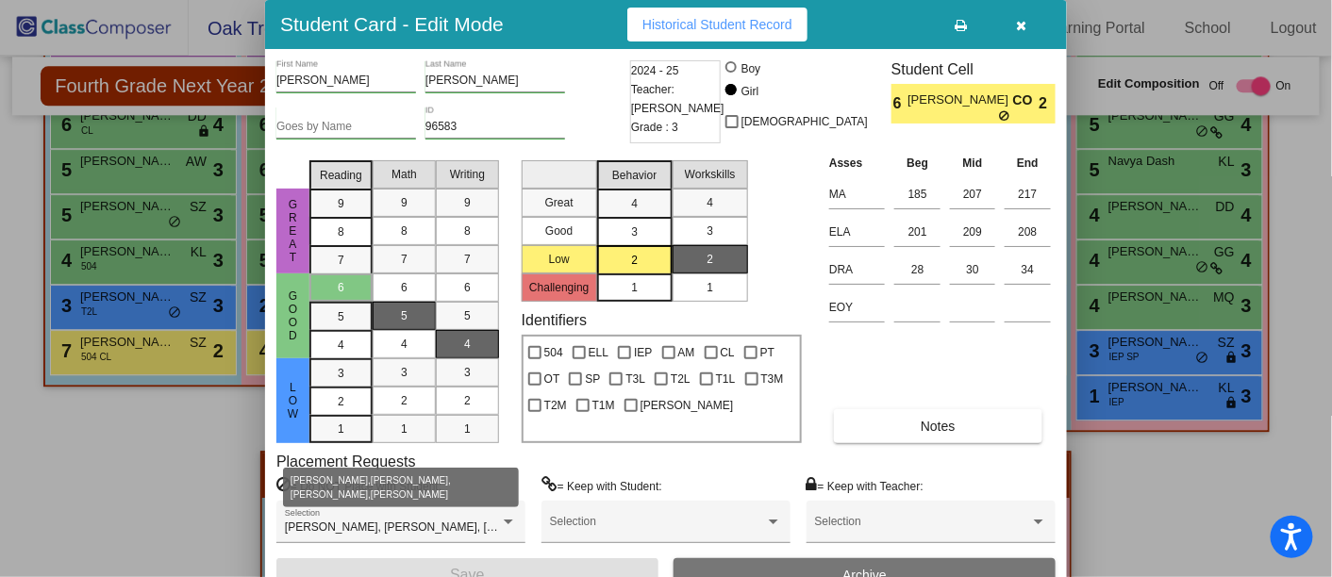
click at [495, 519] on span "[PERSON_NAME], [PERSON_NAME], [PERSON_NAME], [PERSON_NAME]" at bounding box center [480, 527] width 391 height 13
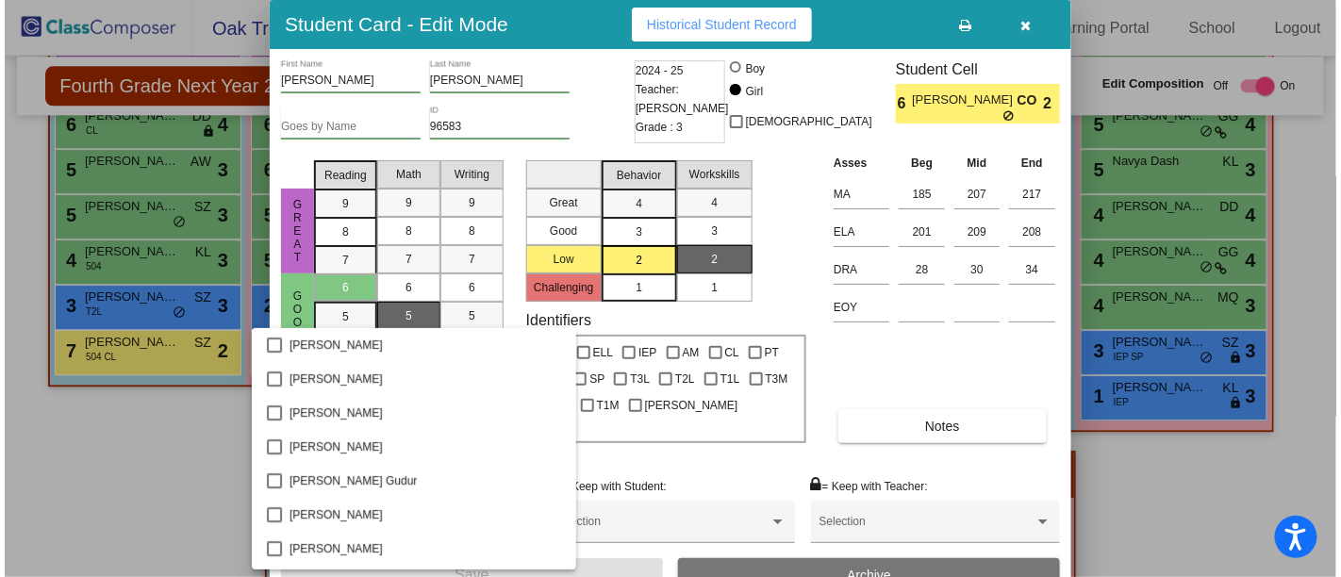
scroll to position [3349, 0]
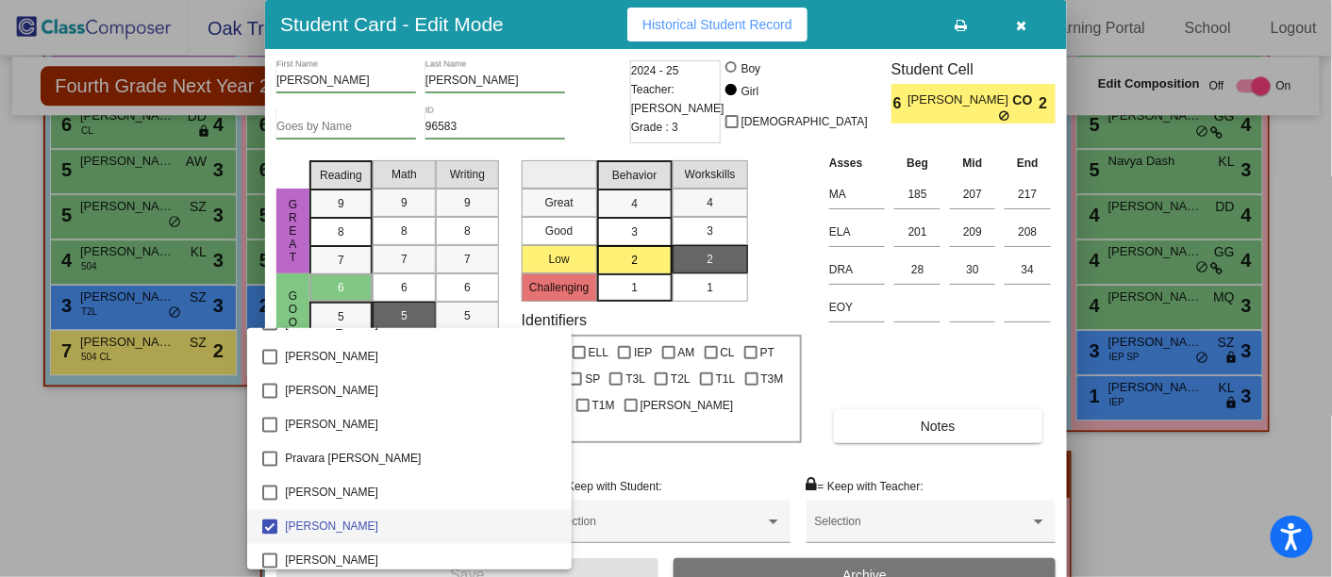
click at [983, 483] on div at bounding box center [666, 288] width 1332 height 577
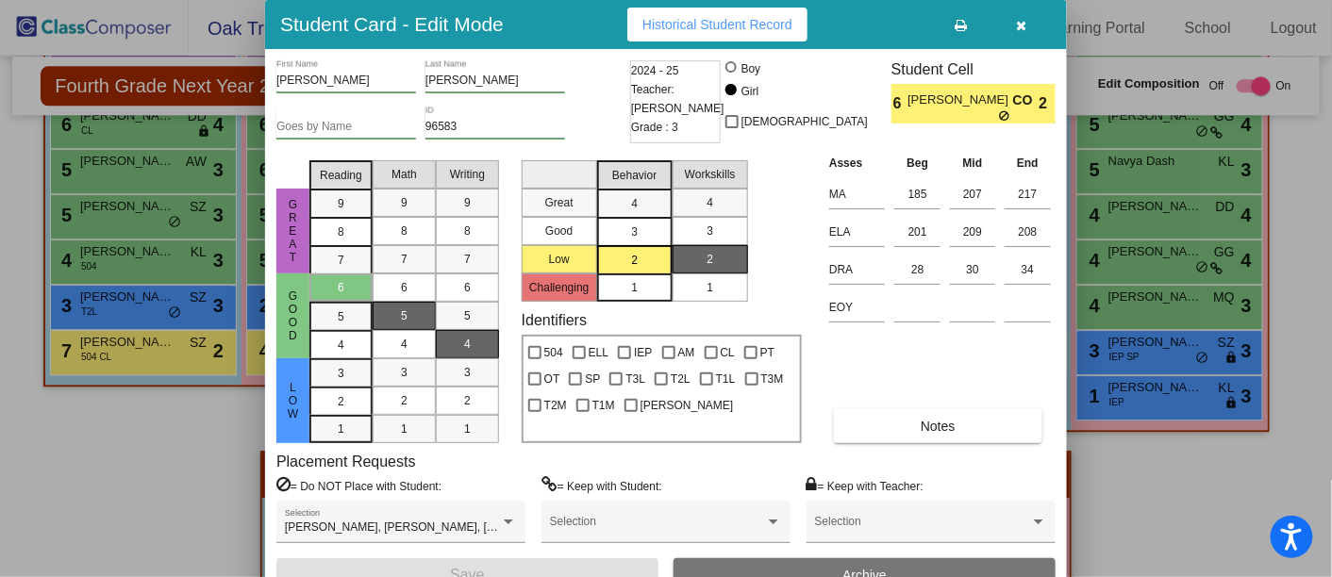
click at [1019, 28] on icon "button" at bounding box center [1022, 25] width 10 height 13
